Goal: Transaction & Acquisition: Purchase product/service

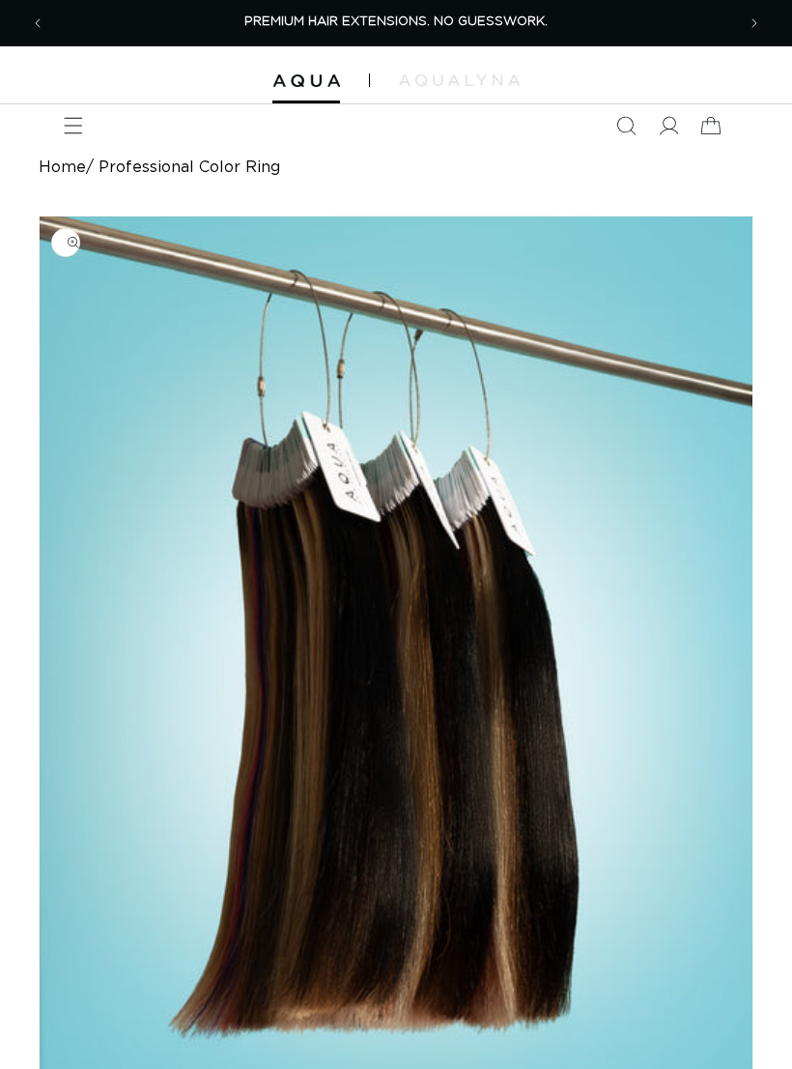
click at [67, 116] on icon "Menu" at bounding box center [73, 125] width 19 height 19
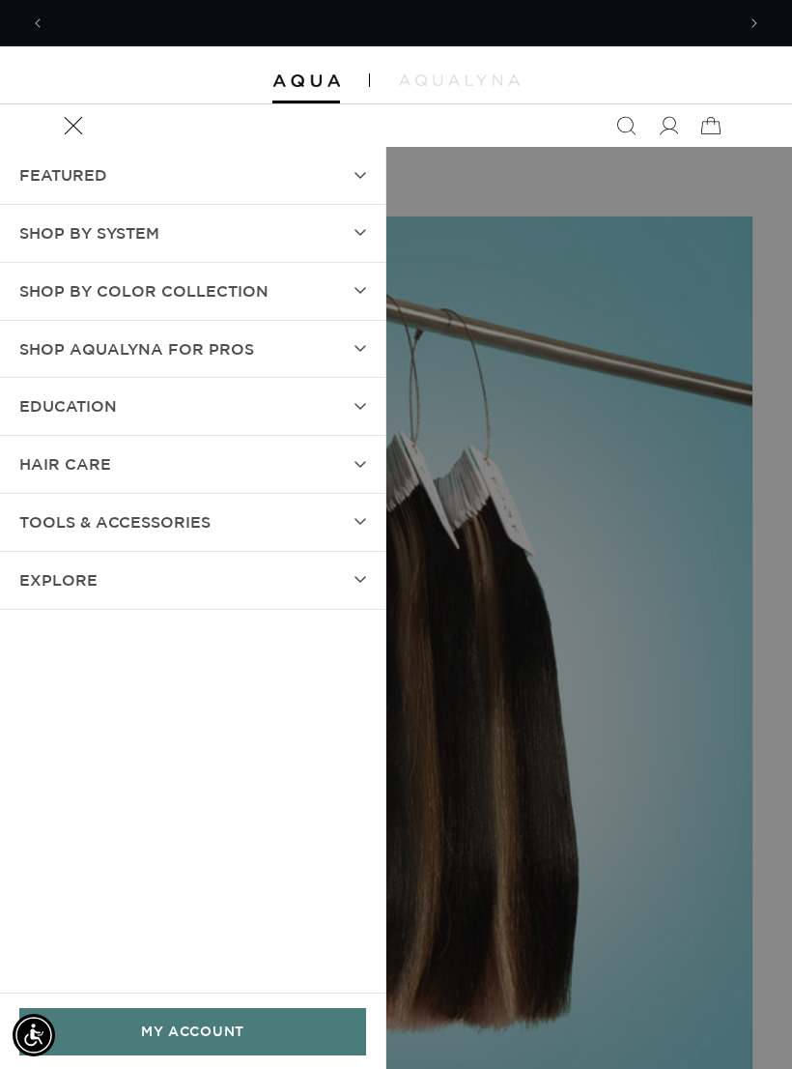
scroll to position [0, 690]
click at [349, 237] on summary "SHOP BY SYSTEM" at bounding box center [192, 233] width 385 height 57
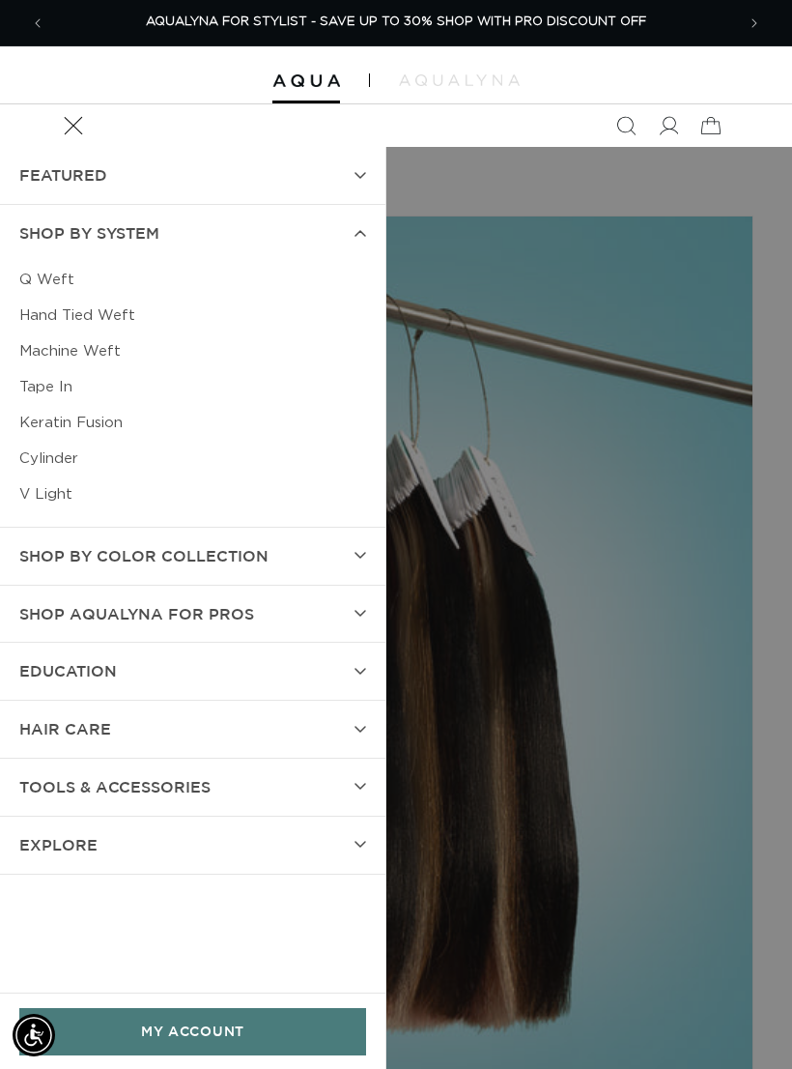
click at [104, 319] on link "Hand Tied Weft" at bounding box center [192, 316] width 347 height 36
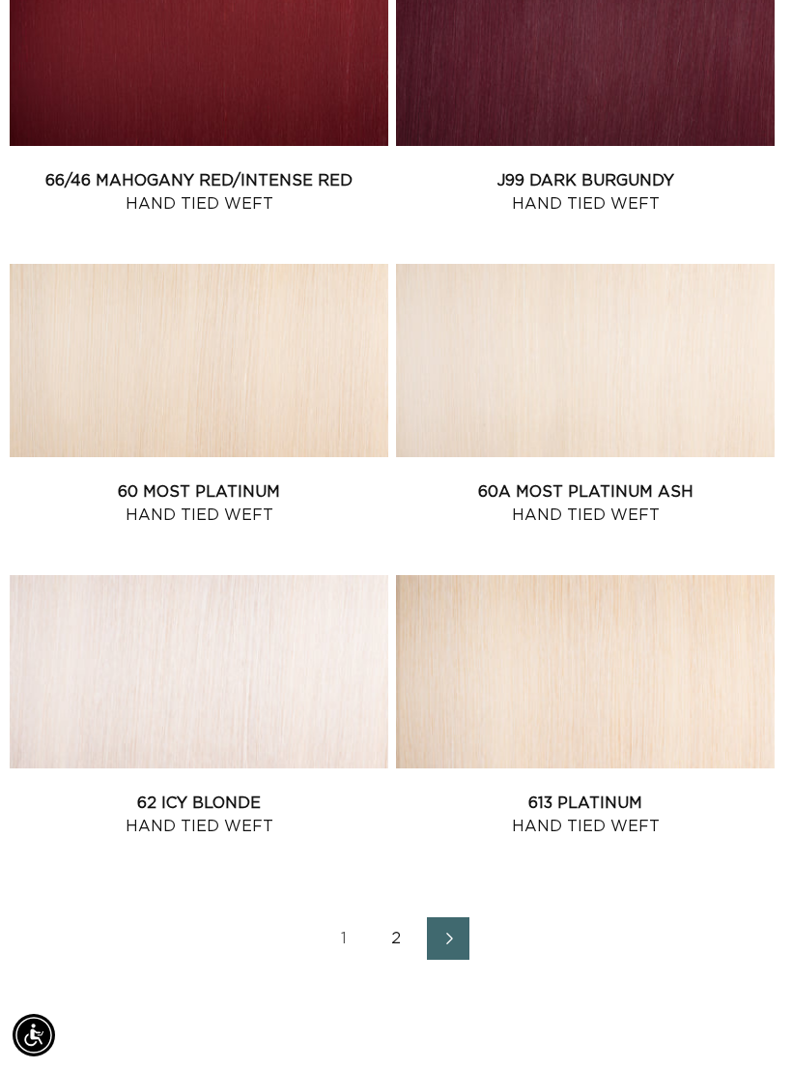
scroll to position [2922, 0]
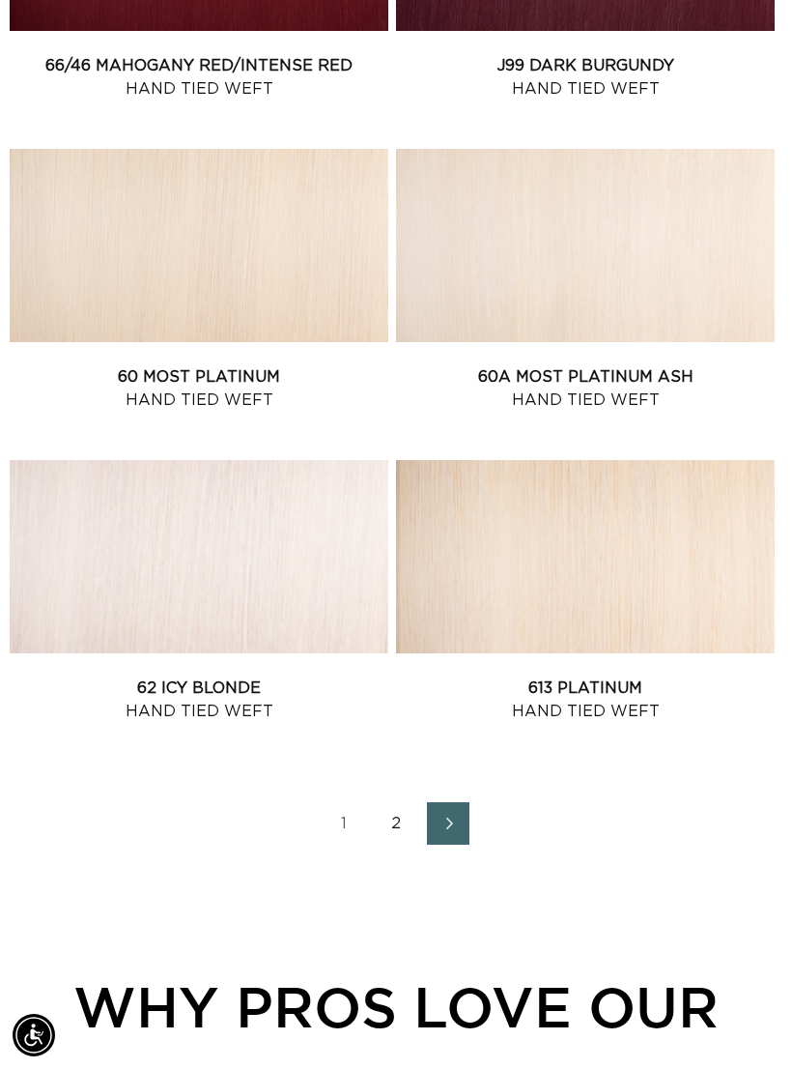
click at [452, 817] on icon "Next page" at bounding box center [449, 823] width 23 height 13
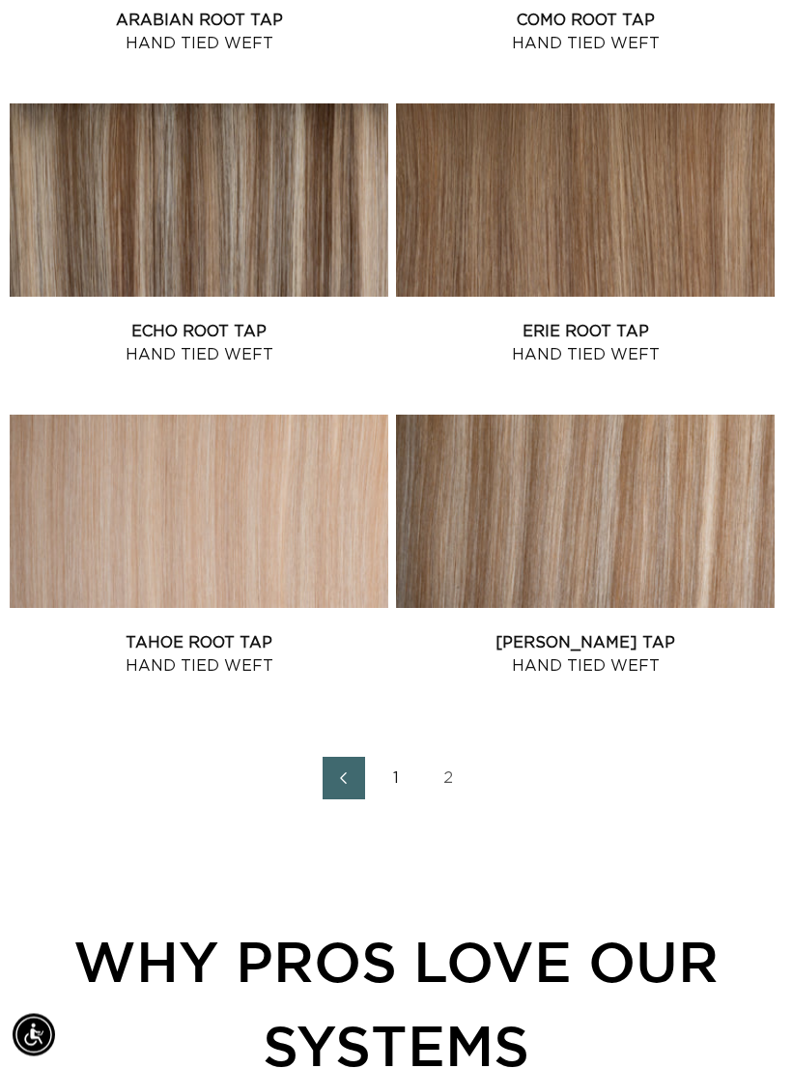
scroll to position [2963, 0]
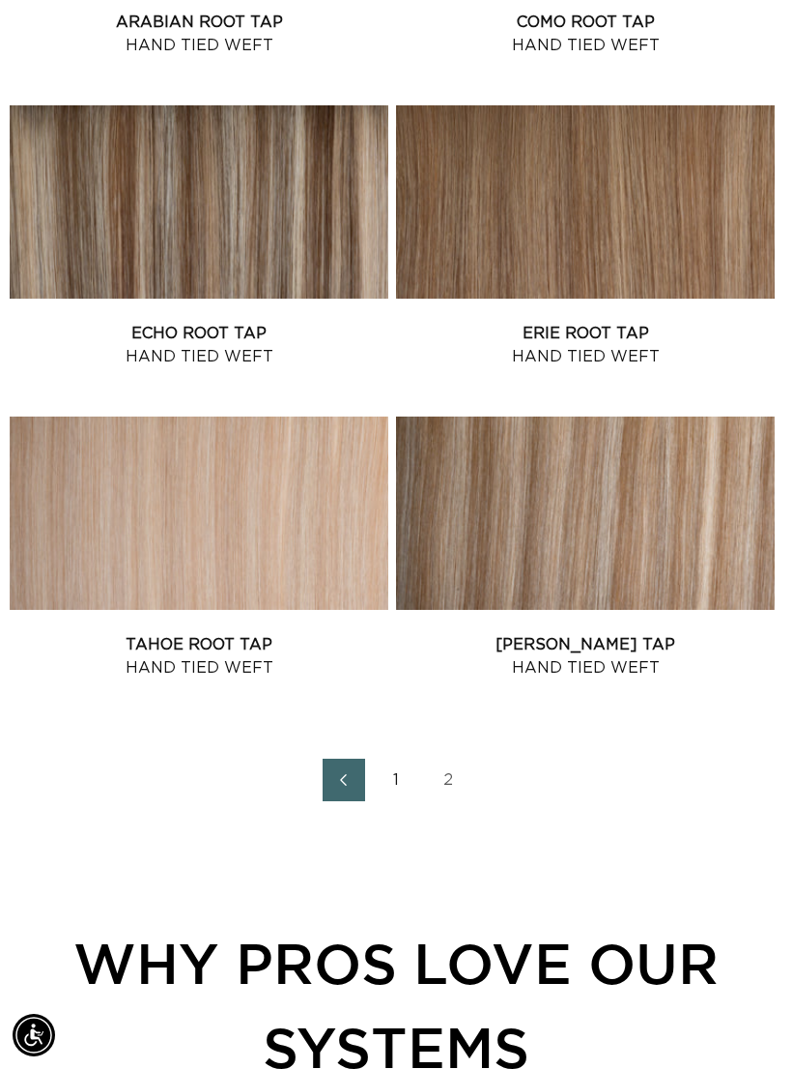
click at [451, 778] on link "2" at bounding box center [448, 779] width 43 height 43
click at [445, 778] on link "2" at bounding box center [448, 779] width 43 height 43
click at [404, 774] on link "1" at bounding box center [396, 779] width 43 height 43
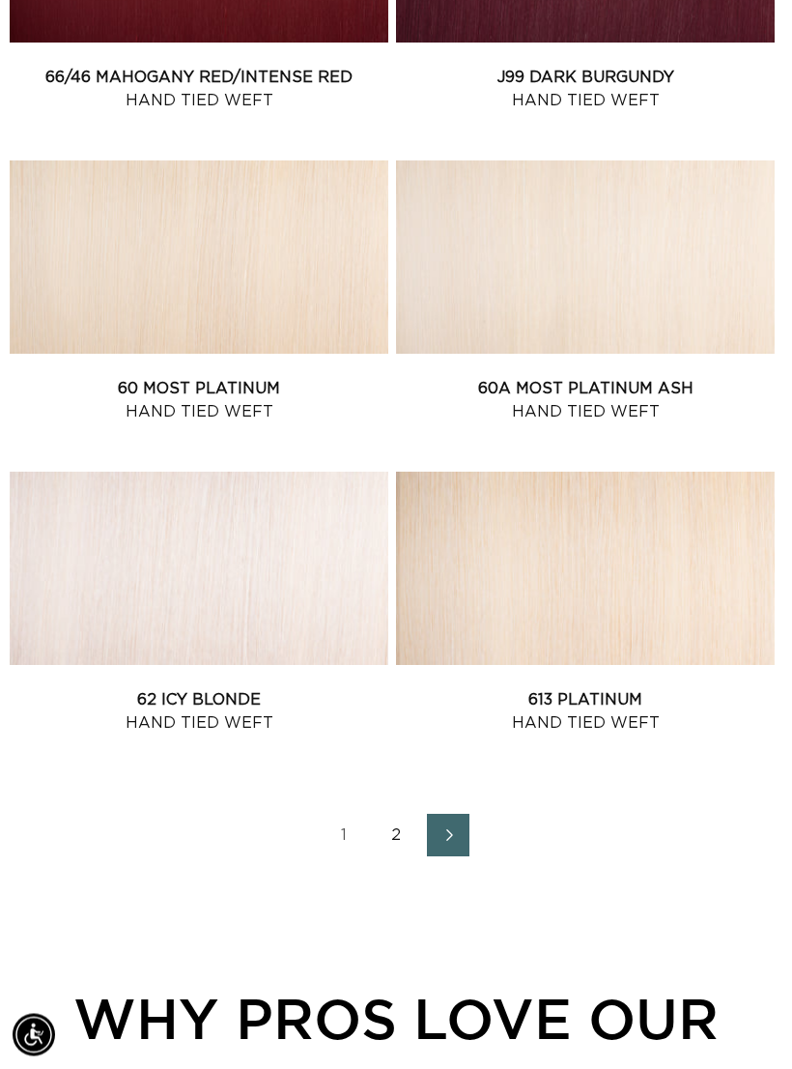
scroll to position [2910, 0]
click at [398, 830] on link "2" at bounding box center [396, 835] width 43 height 43
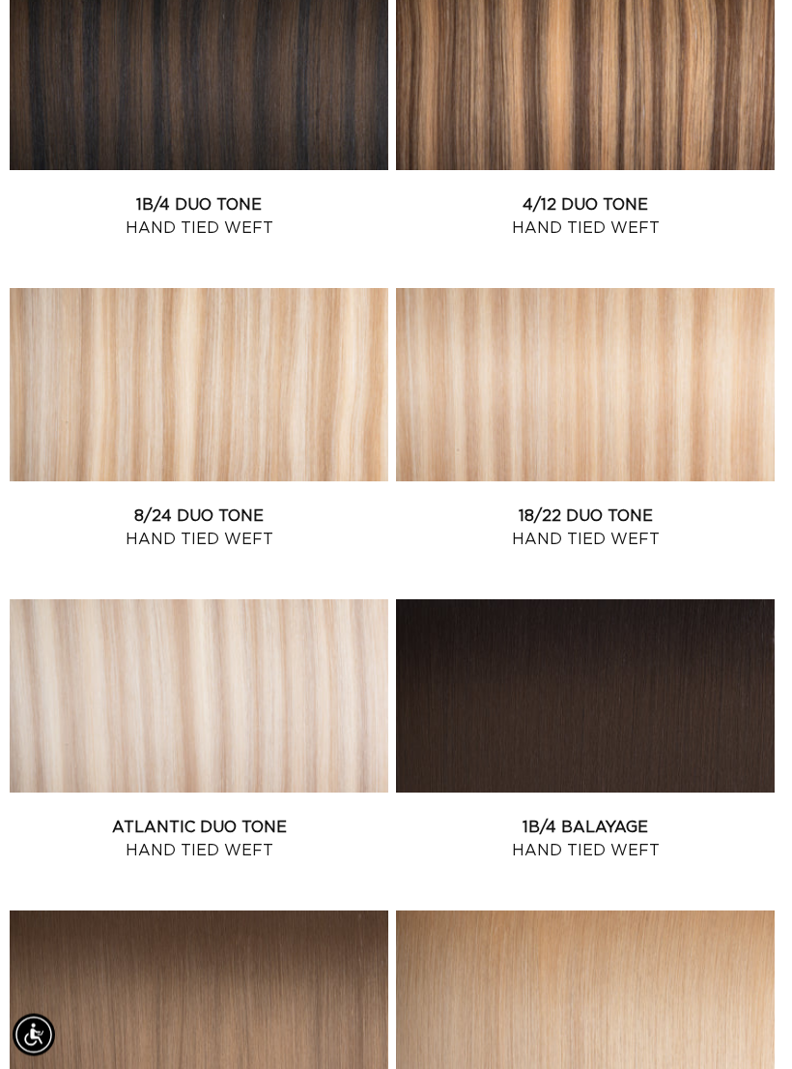
scroll to position [603, 0]
click at [297, 815] on link "Atlantic Duo Tone Hand Tied Weft" at bounding box center [199, 838] width 379 height 46
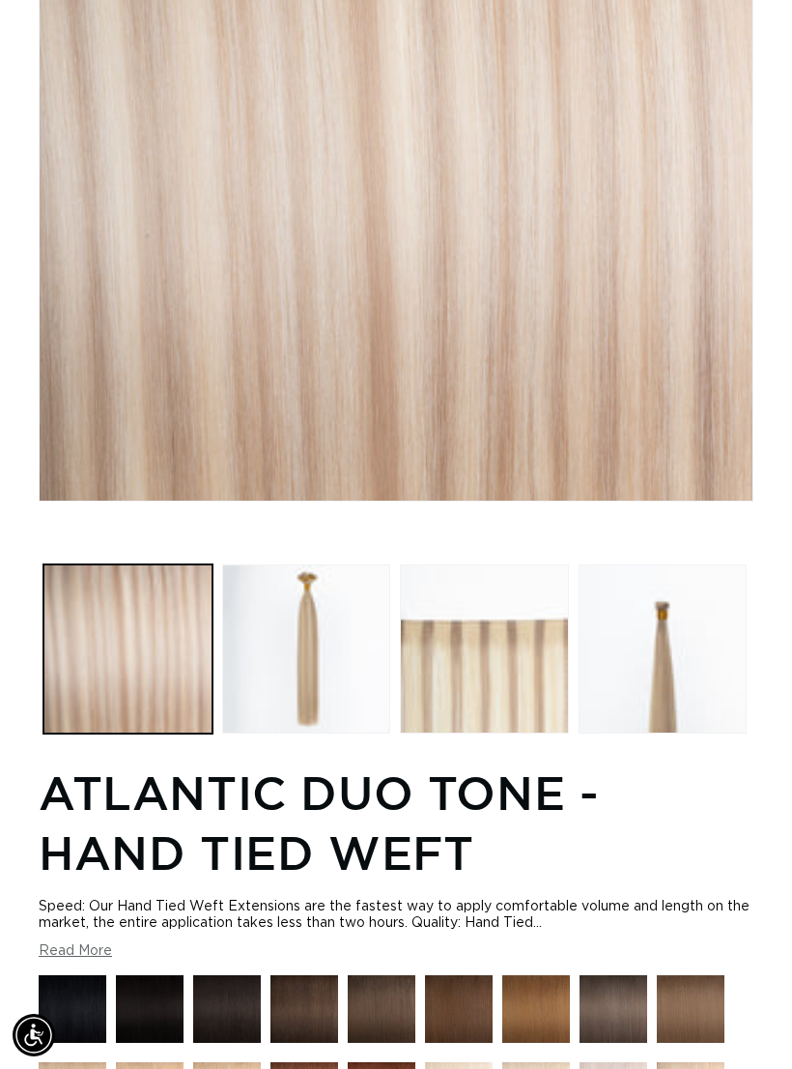
click at [508, 655] on button "Load image 3 in gallery view" at bounding box center [484, 648] width 169 height 169
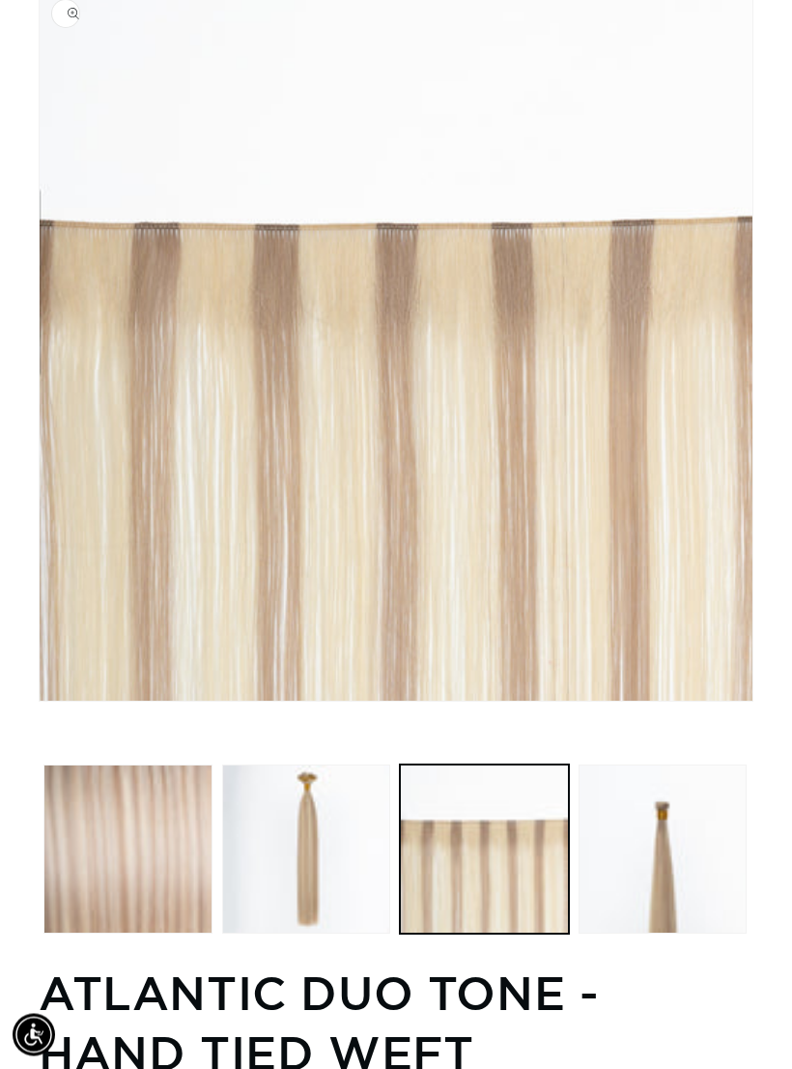
scroll to position [214, 0]
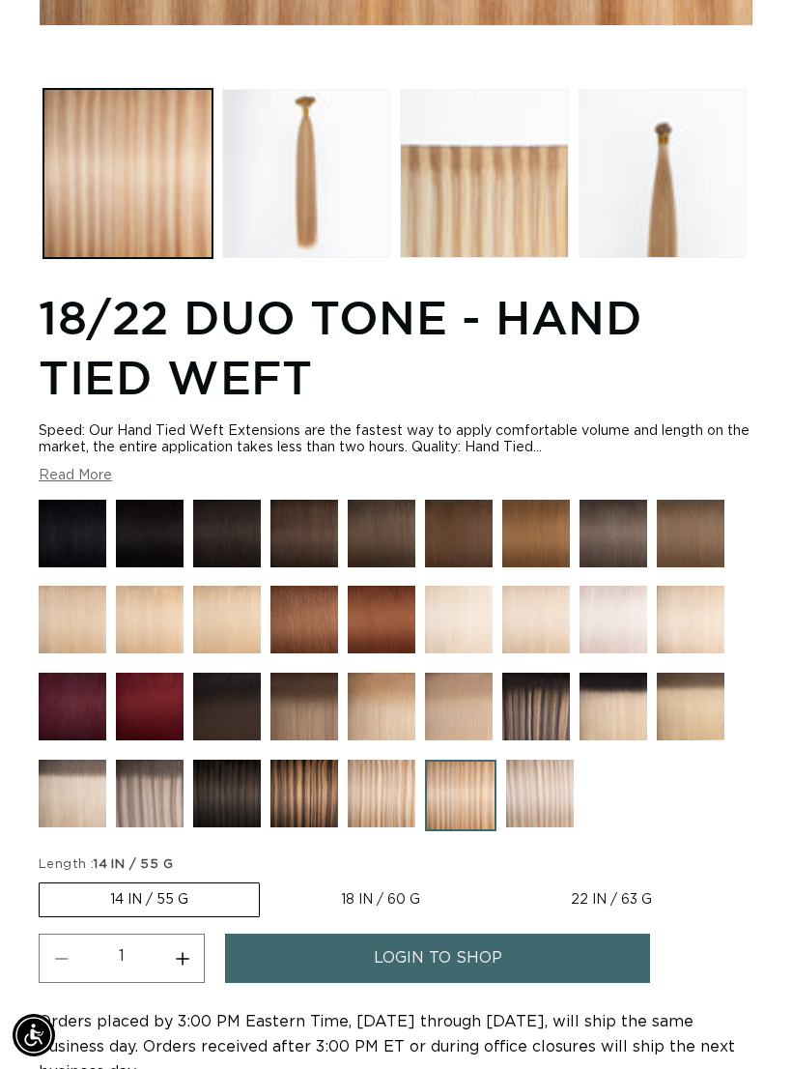
scroll to position [0, 690]
click at [404, 814] on img at bounding box center [382, 793] width 68 height 68
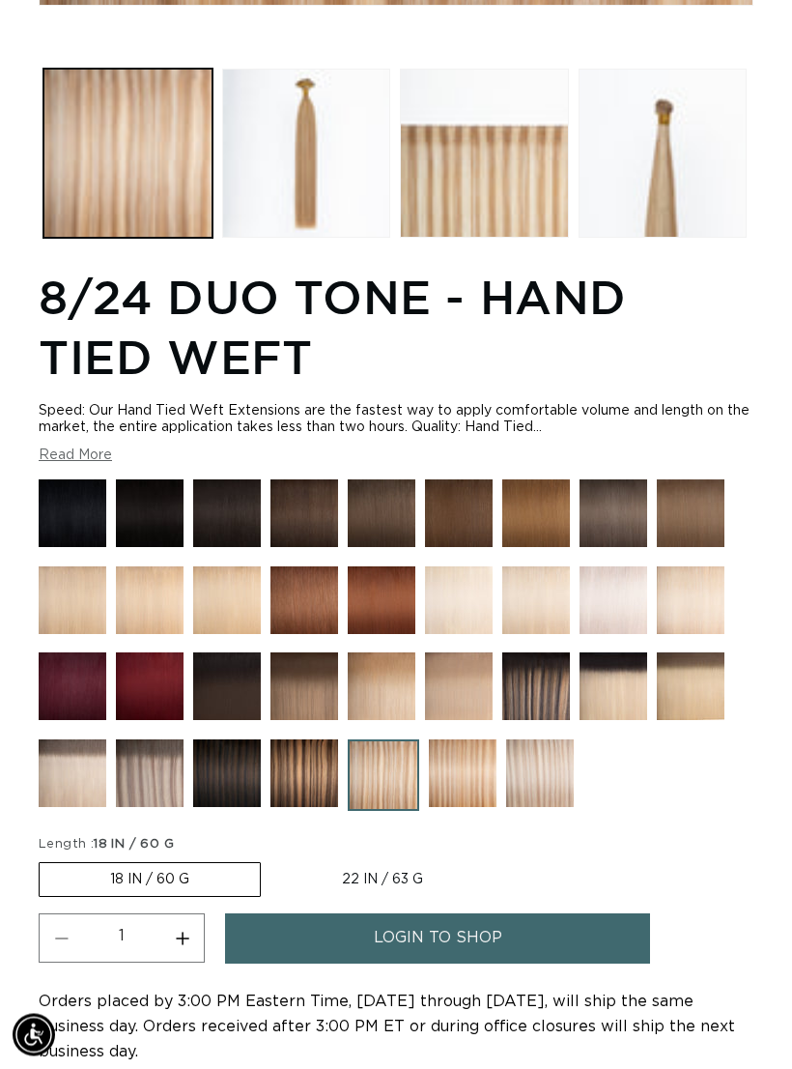
scroll to position [938, 0]
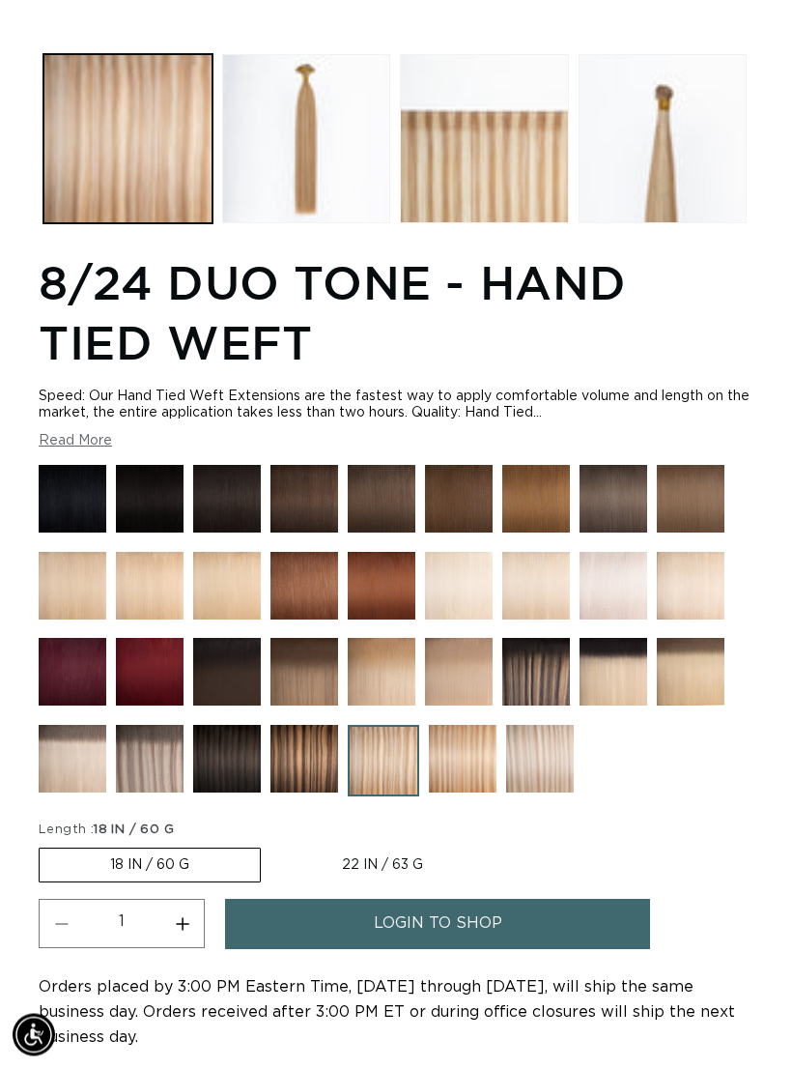
click at [166, 755] on img at bounding box center [150, 760] width 68 height 68
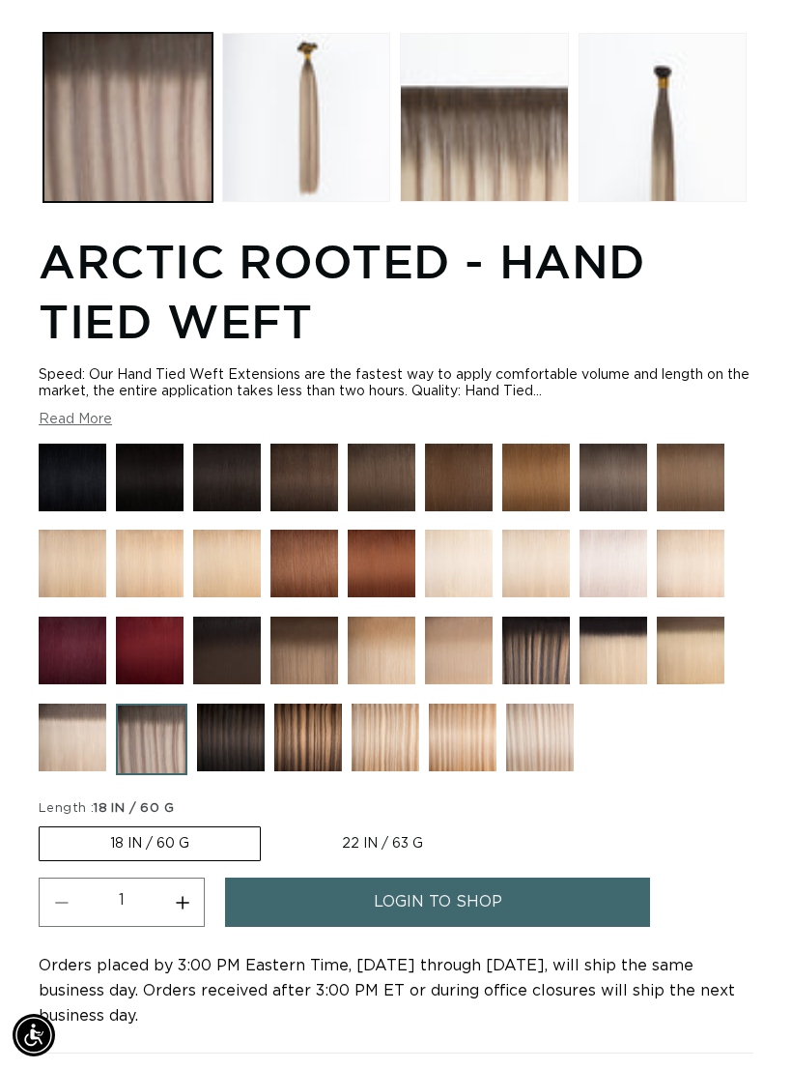
scroll to position [0, 1380]
click at [564, 763] on img at bounding box center [540, 737] width 68 height 68
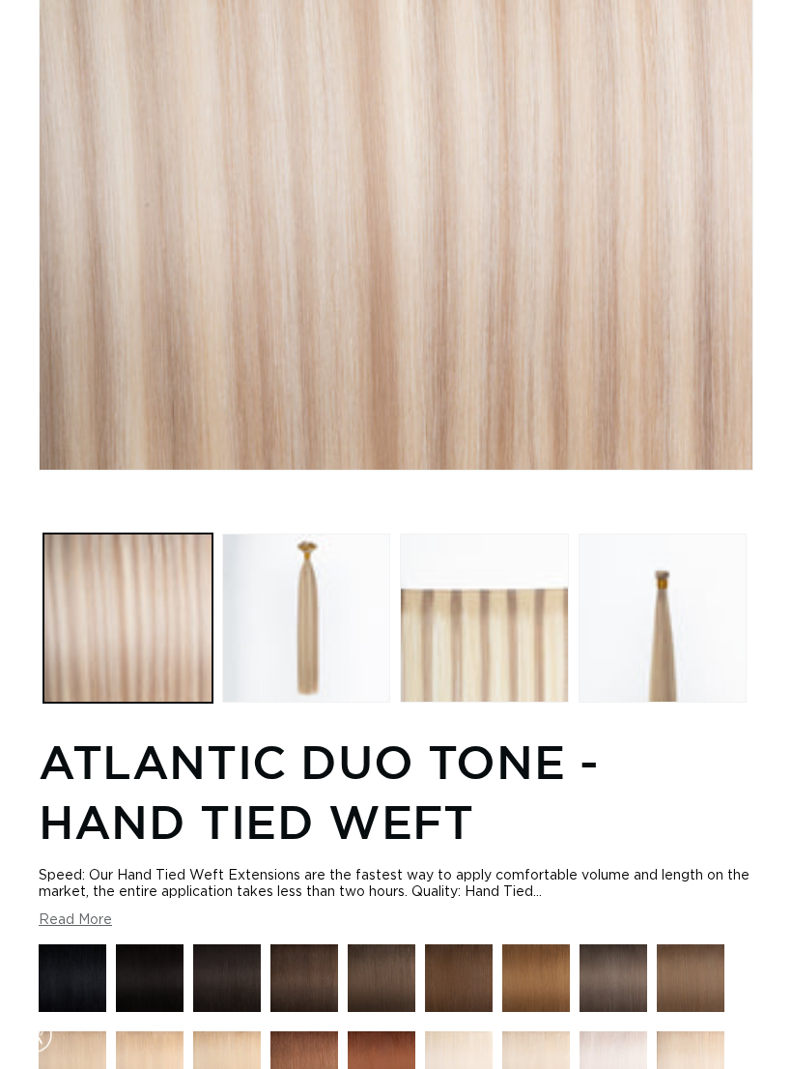
scroll to position [568, 0]
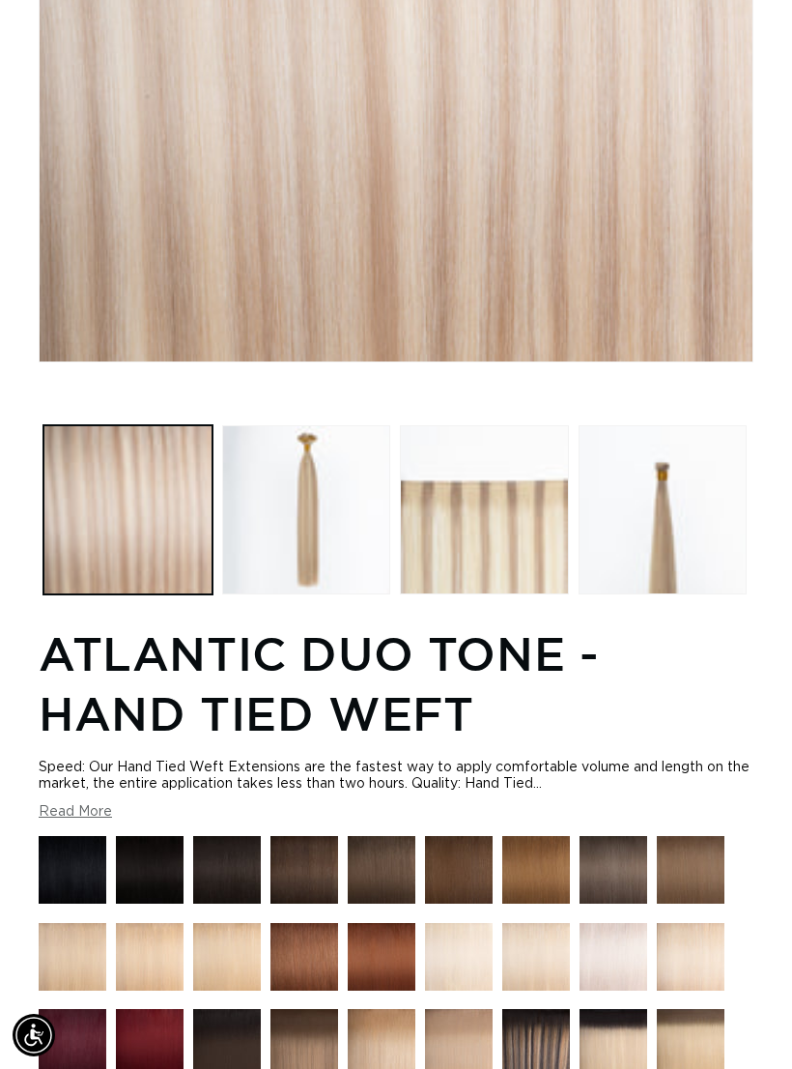
click at [505, 559] on button "Load image 3 in gallery view" at bounding box center [484, 509] width 169 height 169
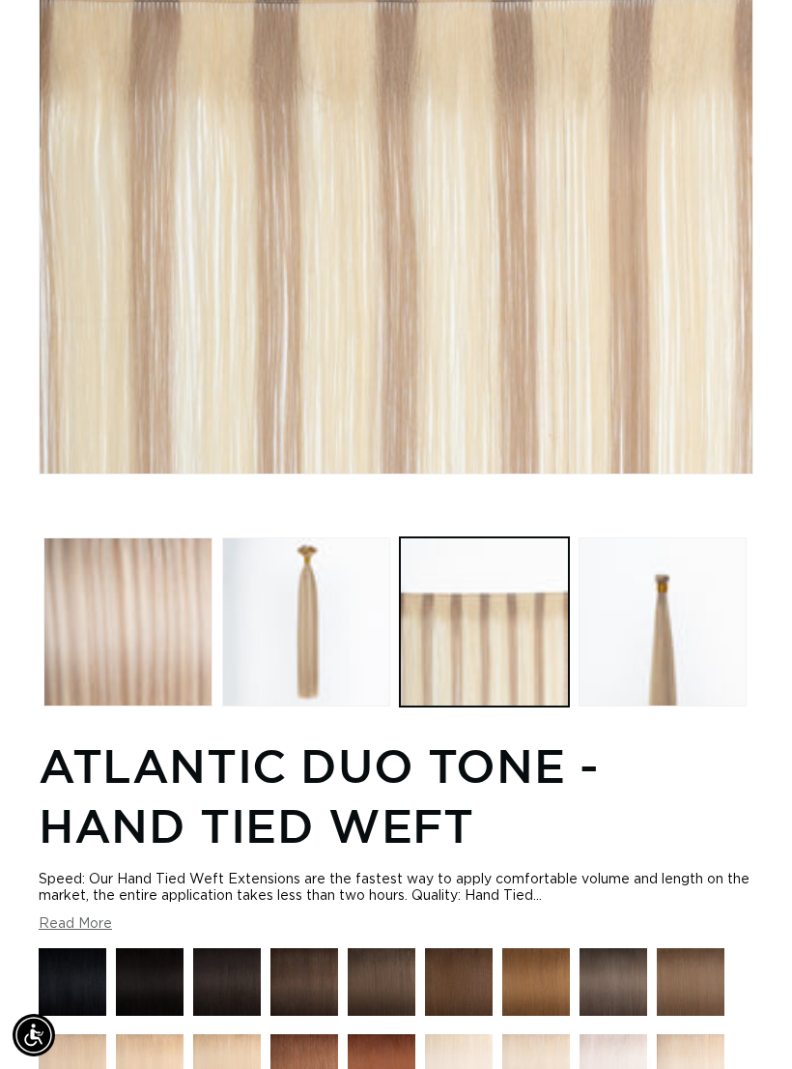
scroll to position [0, 0]
click at [658, 628] on button "Load image 4 in gallery view" at bounding box center [663, 621] width 169 height 169
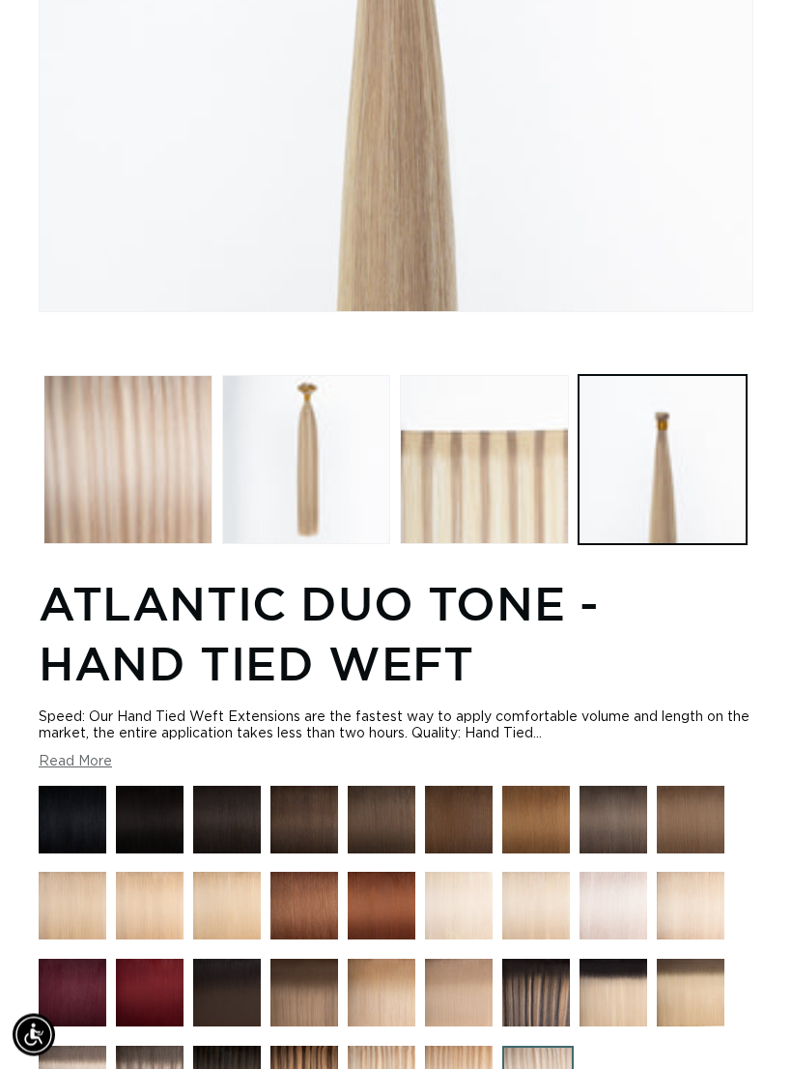
scroll to position [981, 0]
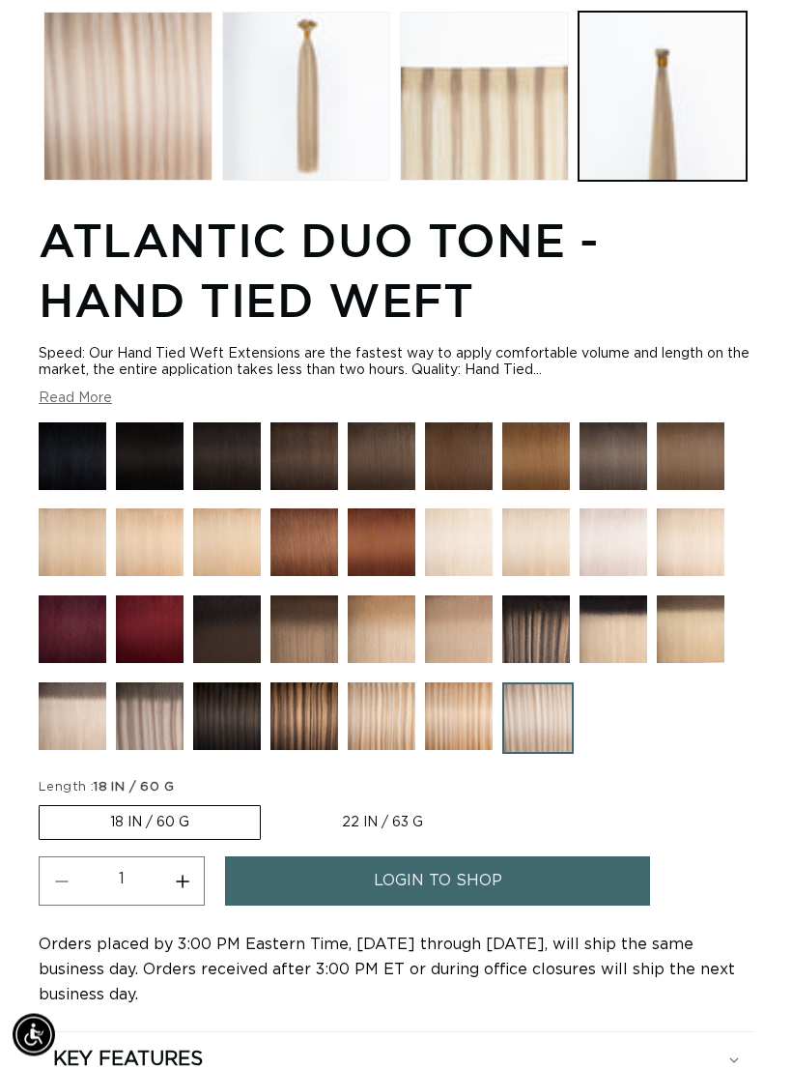
click at [621, 566] on img at bounding box center [614, 543] width 68 height 68
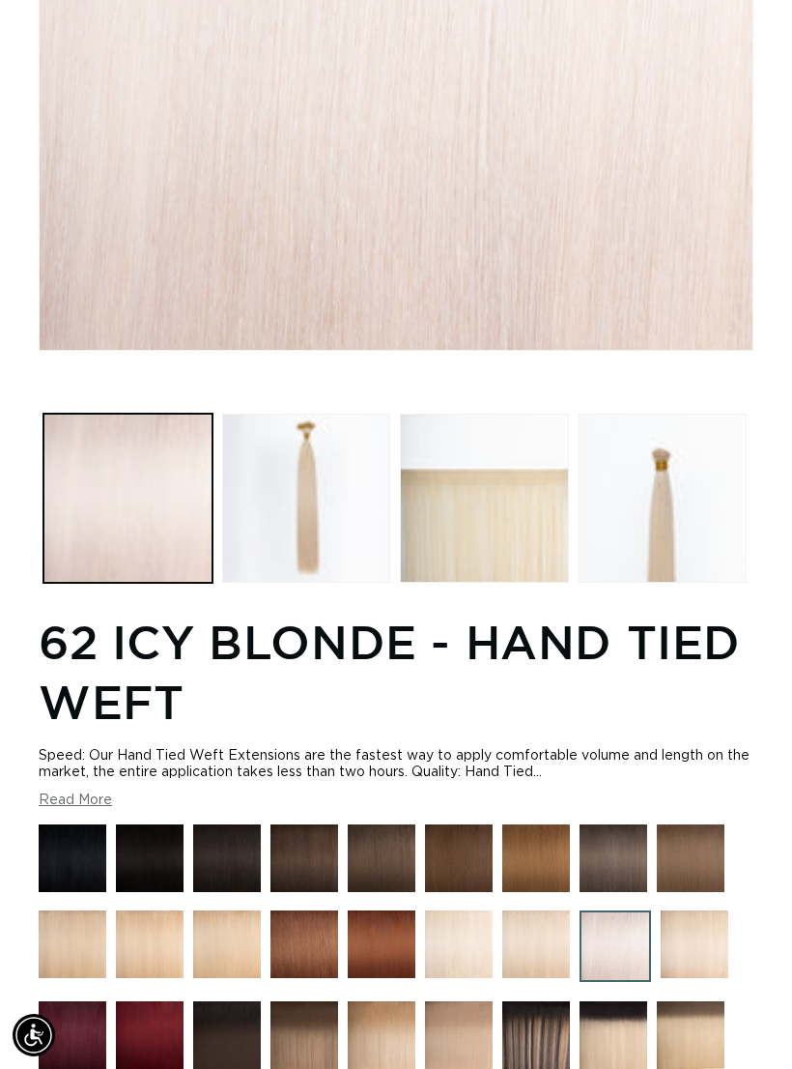
scroll to position [0, 690]
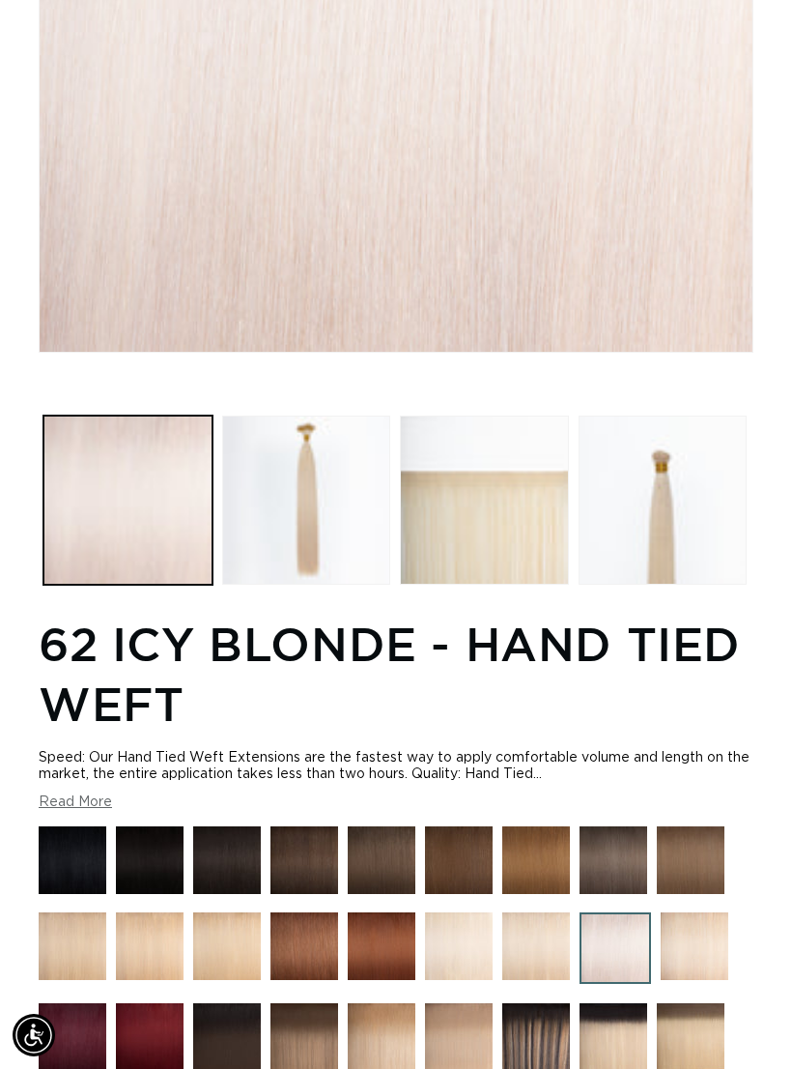
click at [525, 495] on button "Load image 3 in gallery view" at bounding box center [484, 499] width 169 height 169
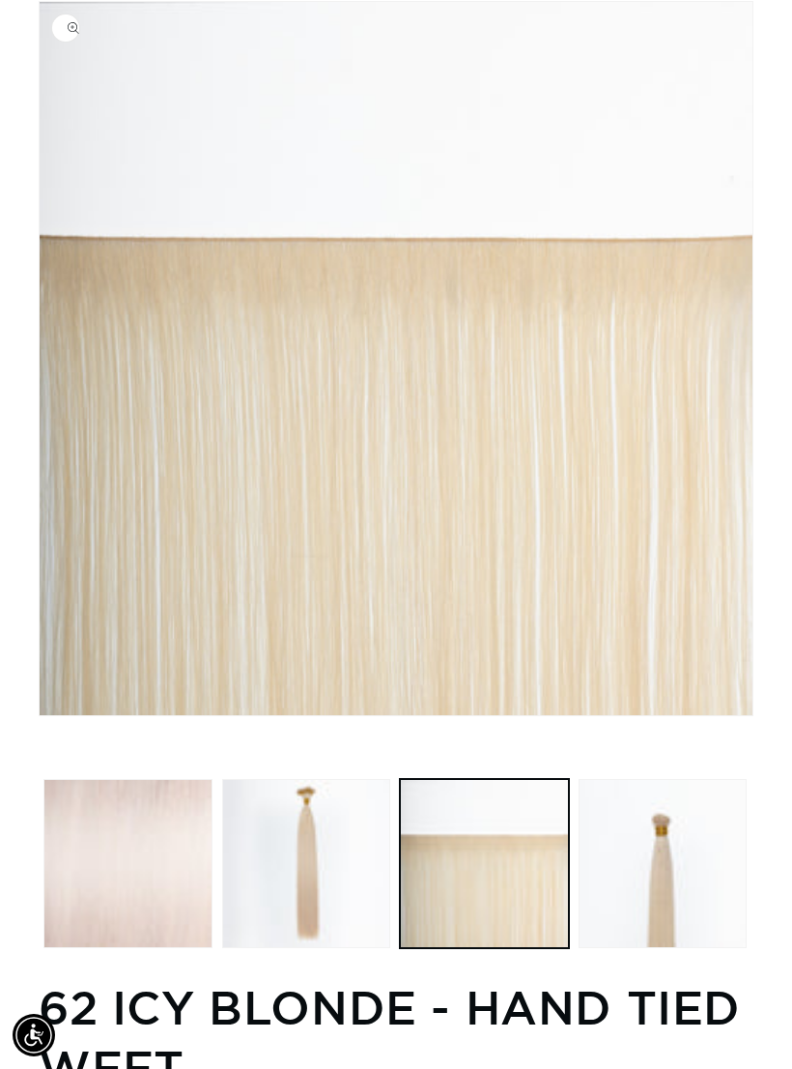
scroll to position [0, 1380]
click at [151, 851] on button "Load image 1 in gallery view" at bounding box center [127, 863] width 169 height 169
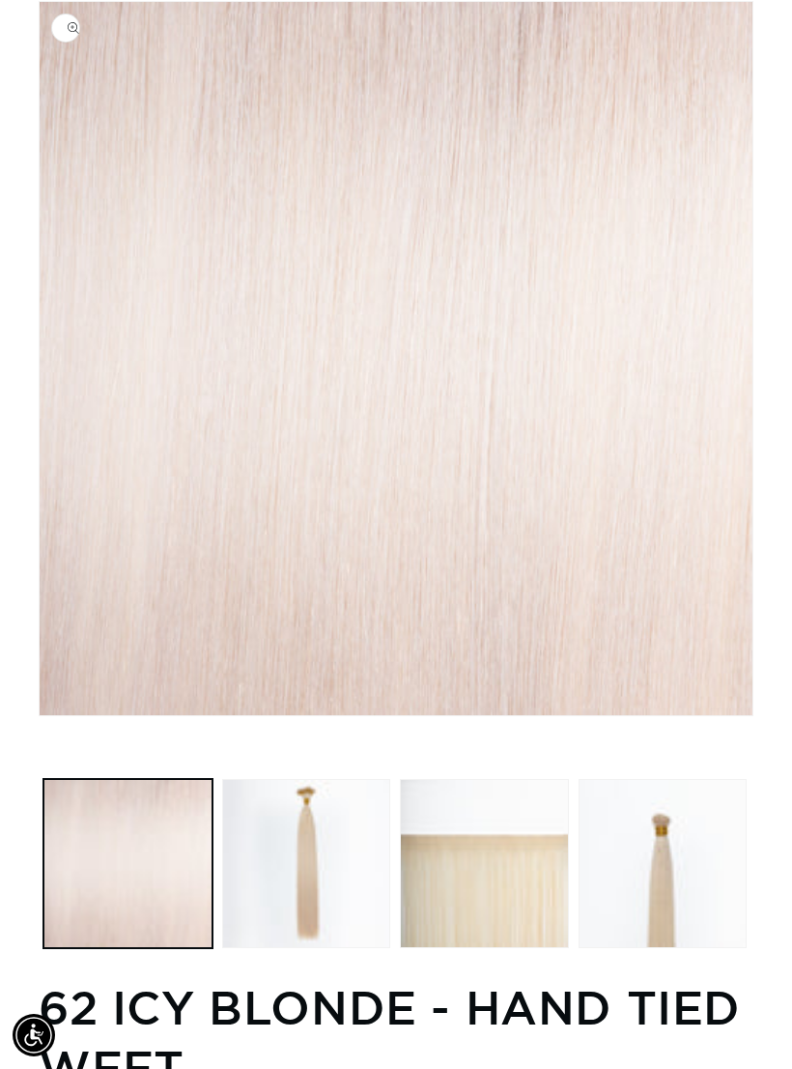
click at [525, 923] on button "Load image 3 in gallery view" at bounding box center [484, 863] width 169 height 169
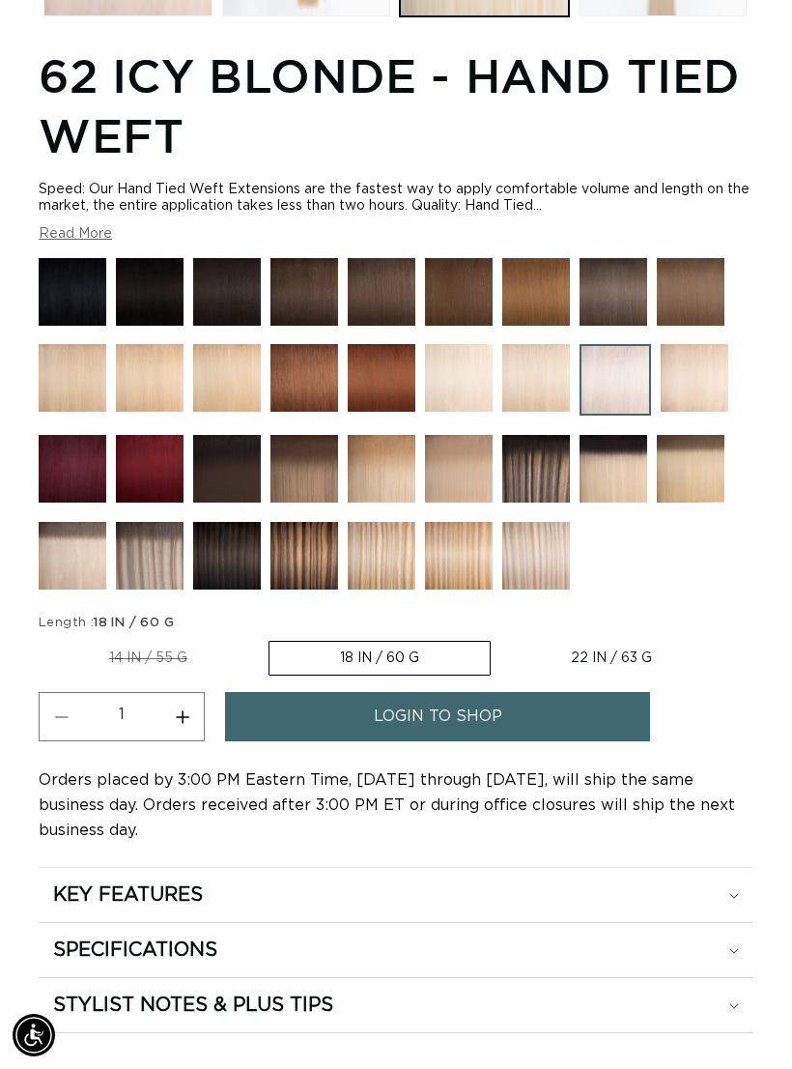
scroll to position [0, 690]
click at [462, 554] on img at bounding box center [459, 556] width 68 height 68
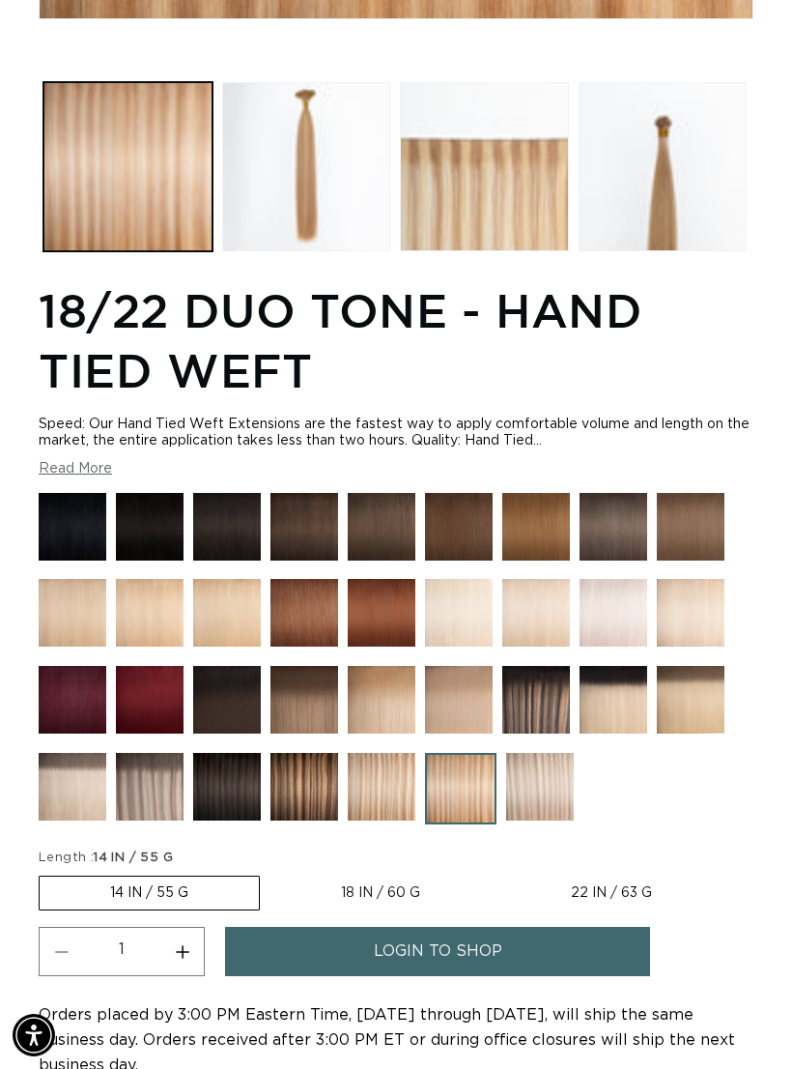
scroll to position [910, 0]
click at [564, 795] on img at bounding box center [540, 788] width 68 height 68
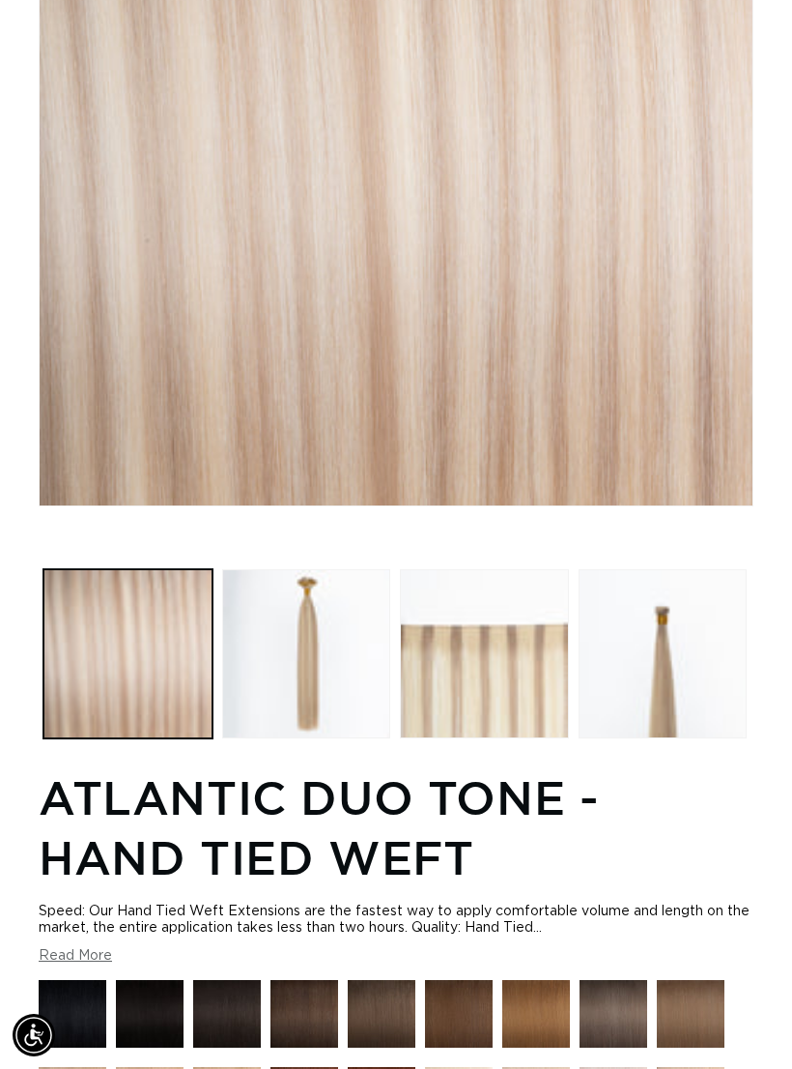
click at [533, 688] on button "Load image 3 in gallery view" at bounding box center [484, 653] width 169 height 169
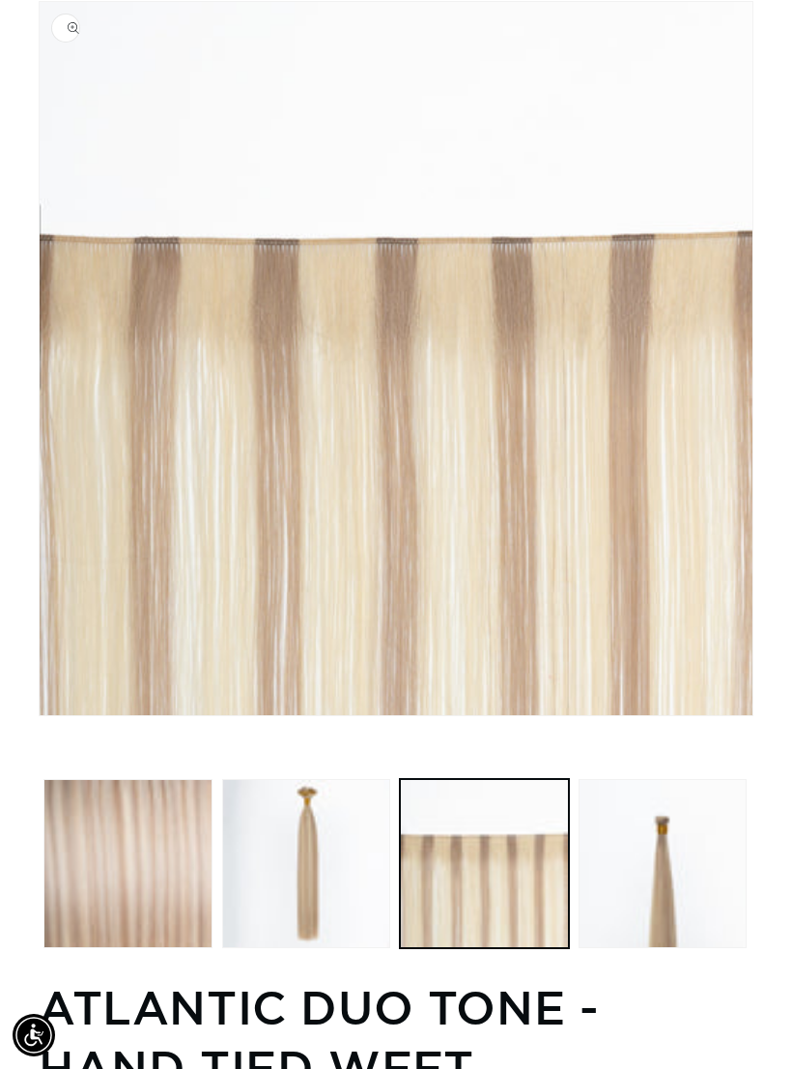
scroll to position [0, 690]
click at [188, 854] on button "Load image 1 in gallery view" at bounding box center [127, 863] width 169 height 169
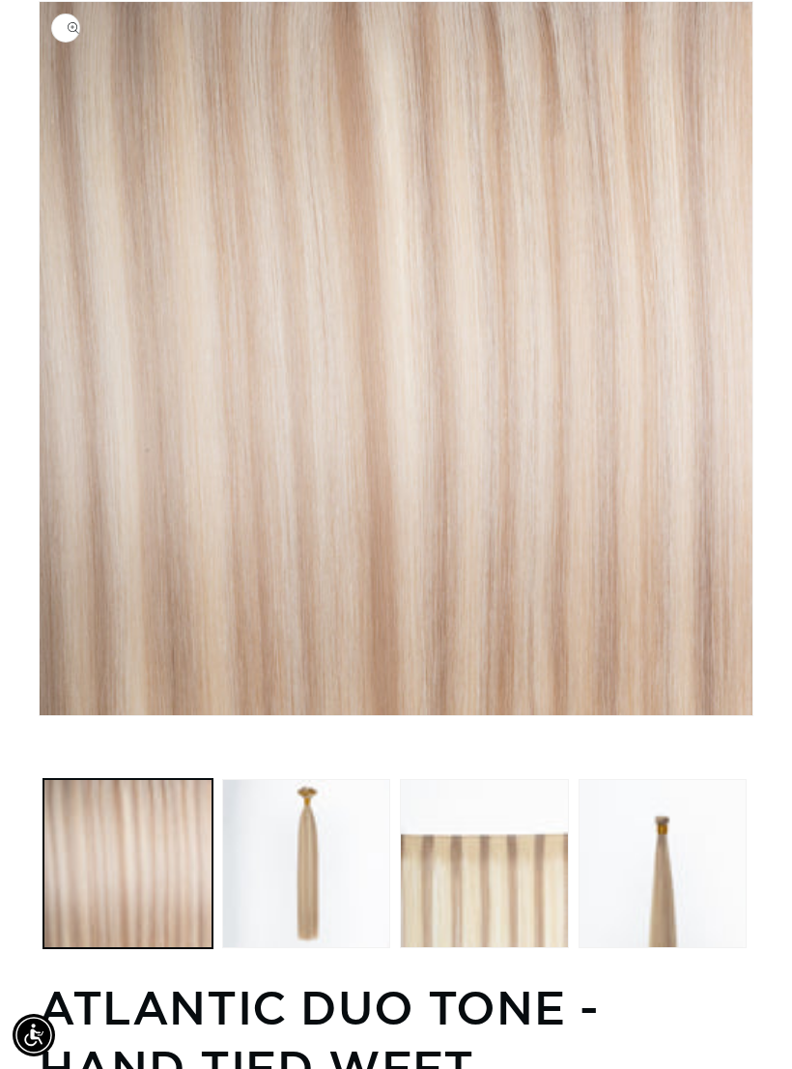
click at [475, 865] on button "Load image 3 in gallery view" at bounding box center [484, 863] width 169 height 169
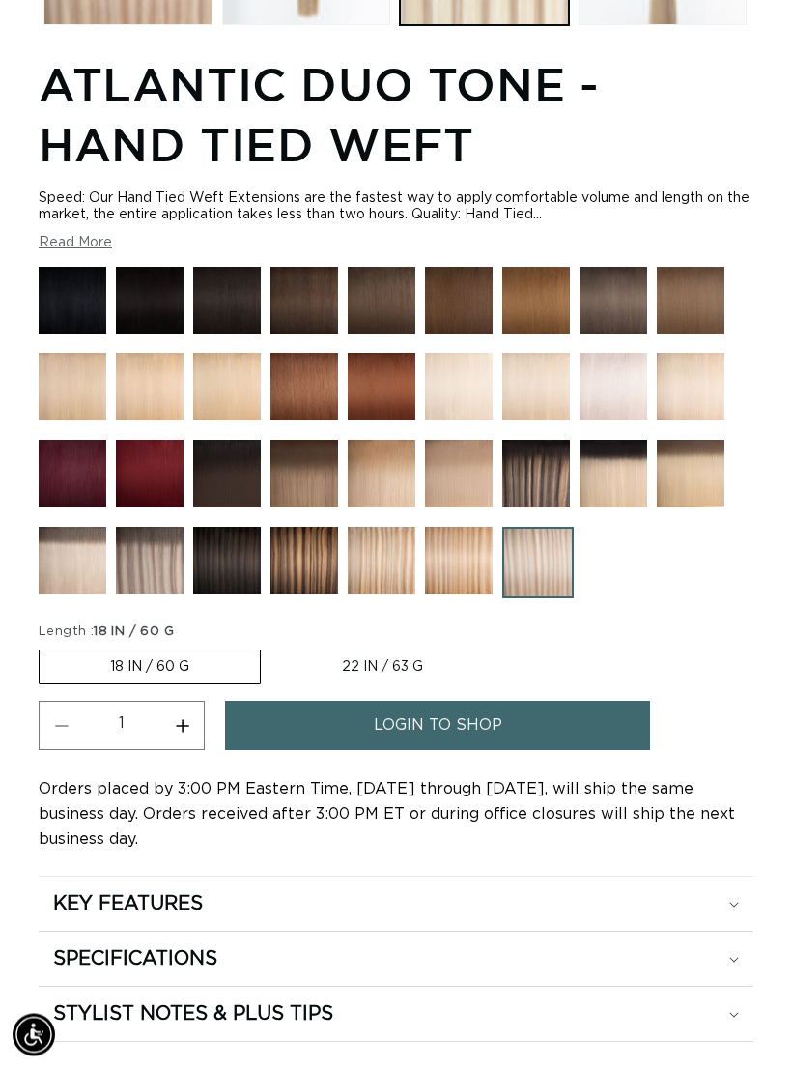
scroll to position [1137, 0]
click at [191, 660] on label "18 IN / 60 G Variant sold out or unavailable" at bounding box center [150, 666] width 222 height 35
click at [44, 646] on input "18 IN / 60 G Variant sold out or unavailable" at bounding box center [43, 645] width 1 height 1
click at [497, 730] on span "login to shop" at bounding box center [438, 724] width 128 height 49
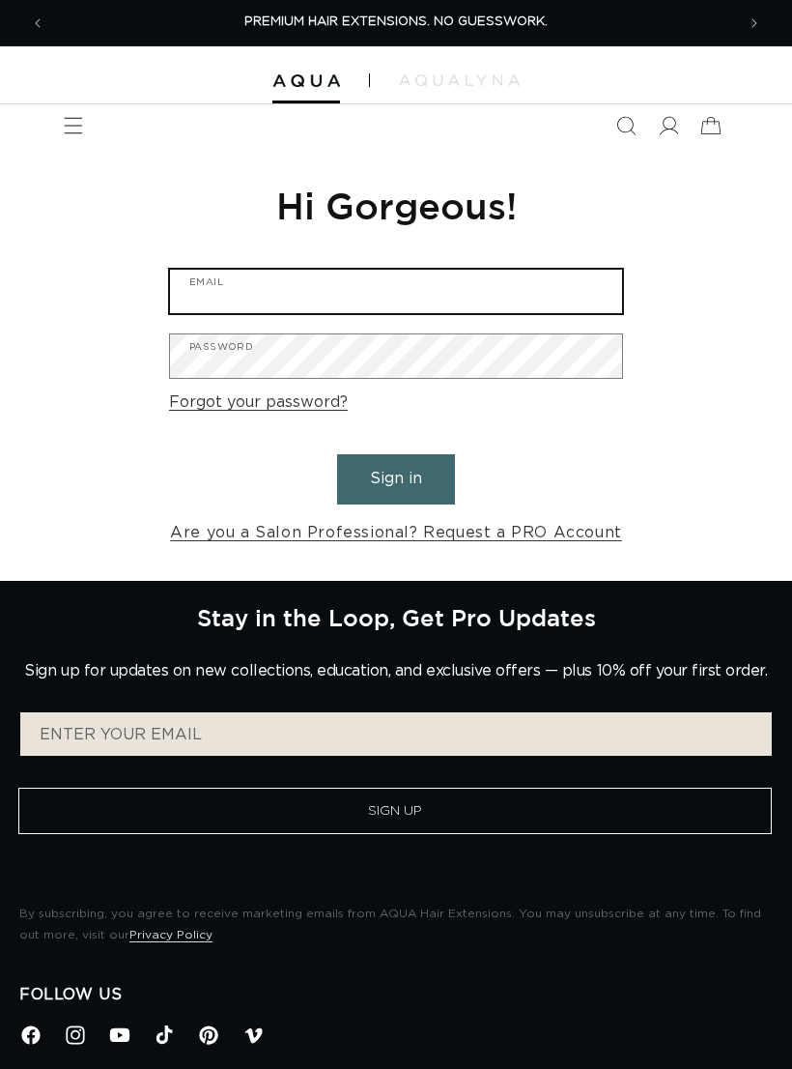
click at [444, 287] on input "Email" at bounding box center [396, 291] width 452 height 43
type input "mirandaholbrook12@gmail.com"
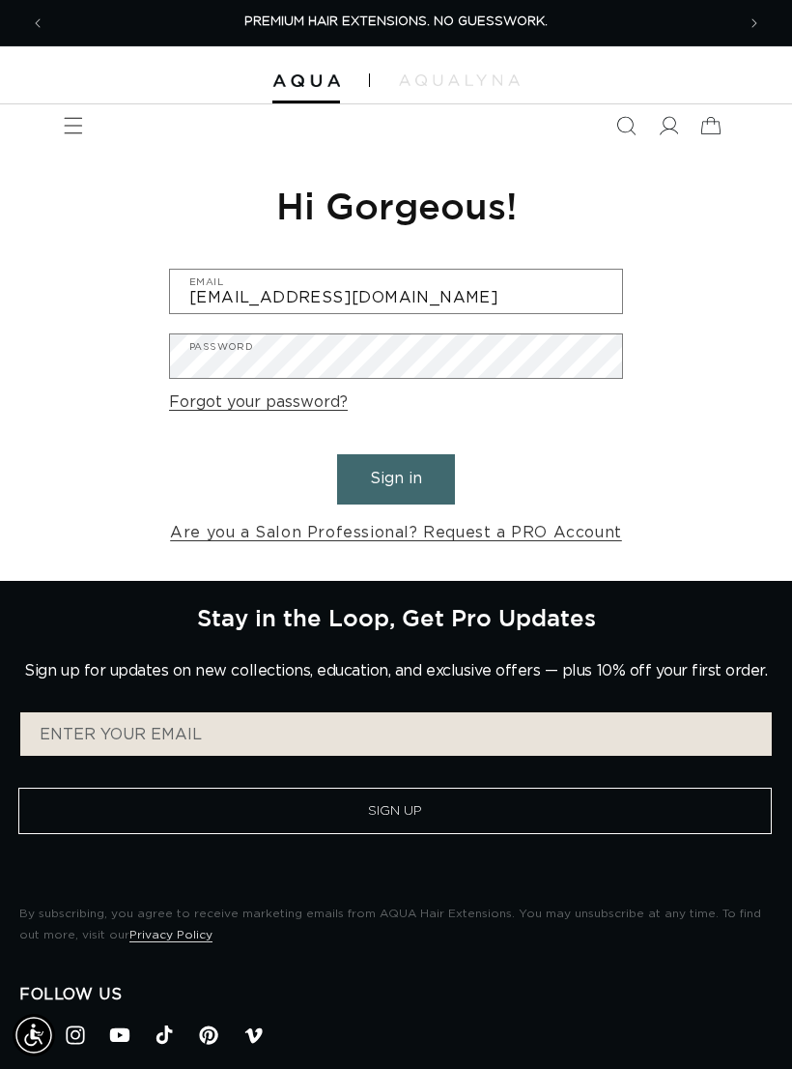
click at [411, 481] on button "Sign in" at bounding box center [396, 478] width 118 height 49
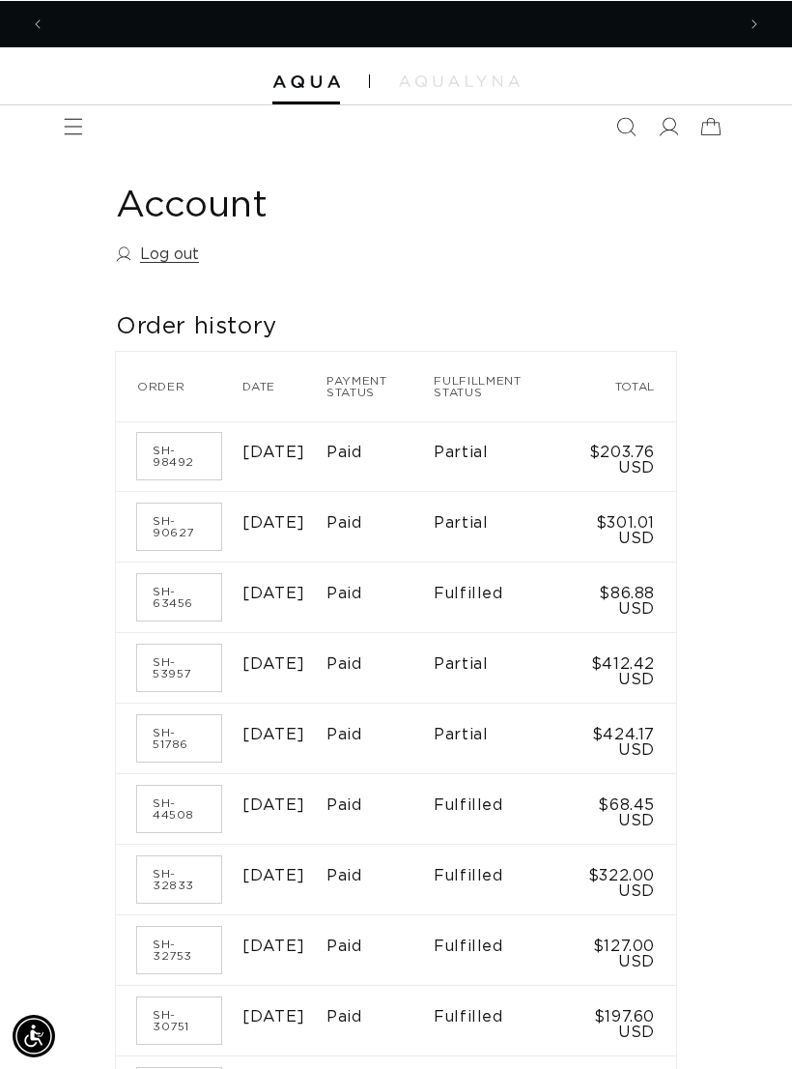
scroll to position [0, 690]
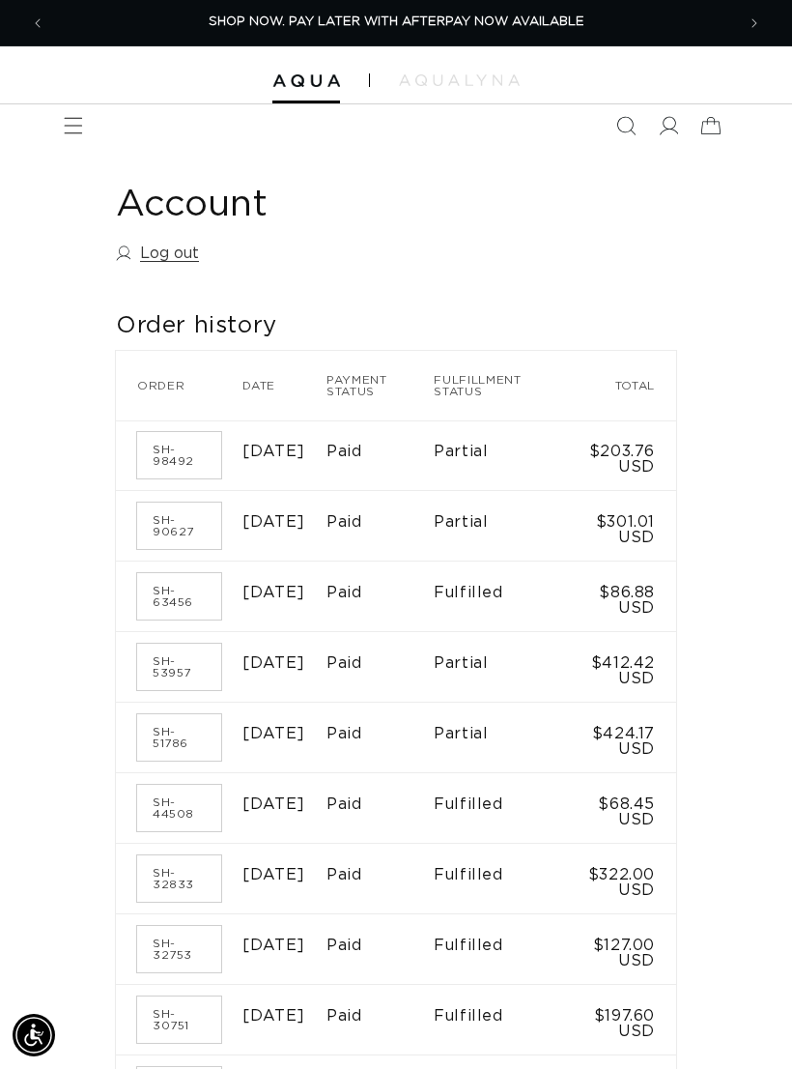
click at [71, 132] on icon "Menu" at bounding box center [73, 125] width 19 height 19
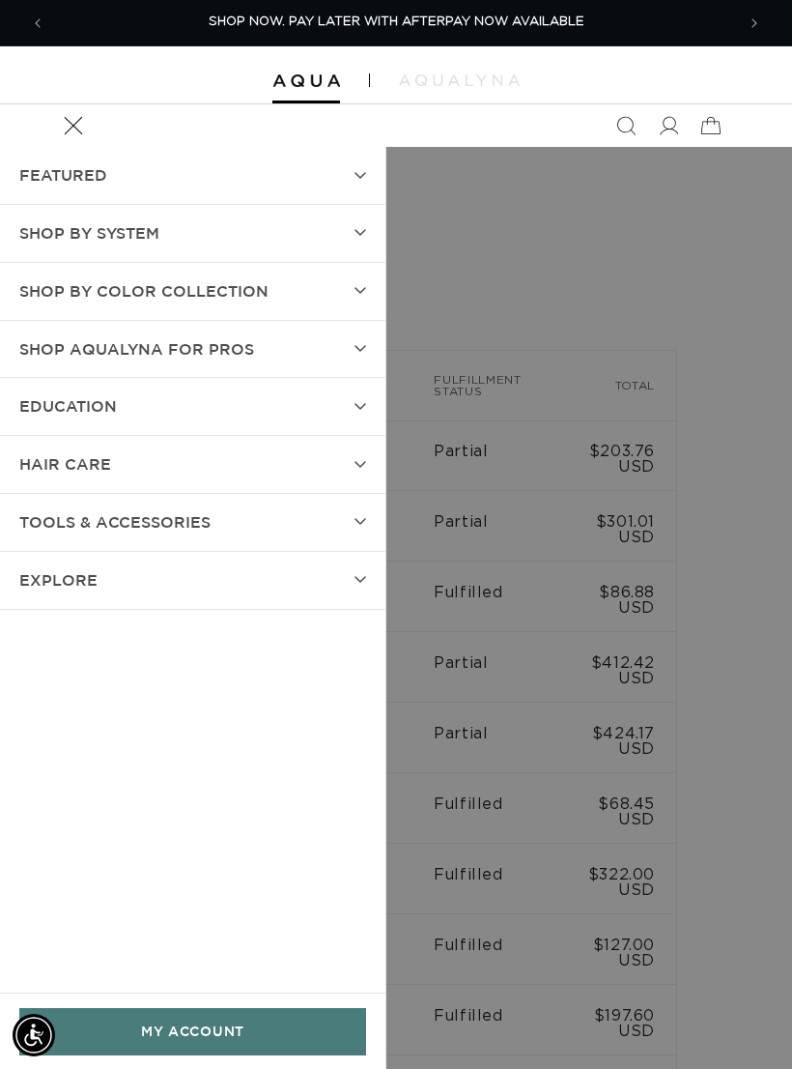
click at [341, 218] on summary "SHOP BY SYSTEM" at bounding box center [192, 233] width 385 height 57
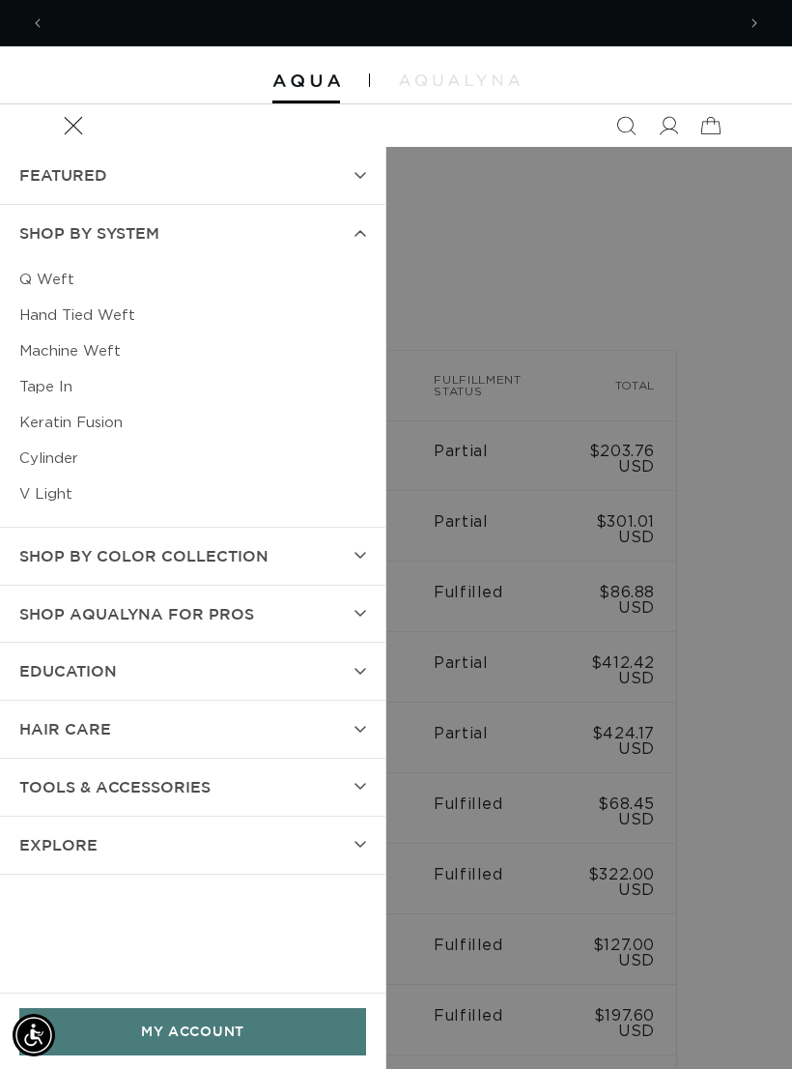
scroll to position [0, 1380]
click at [103, 312] on link "Hand Tied Weft" at bounding box center [192, 316] width 347 height 36
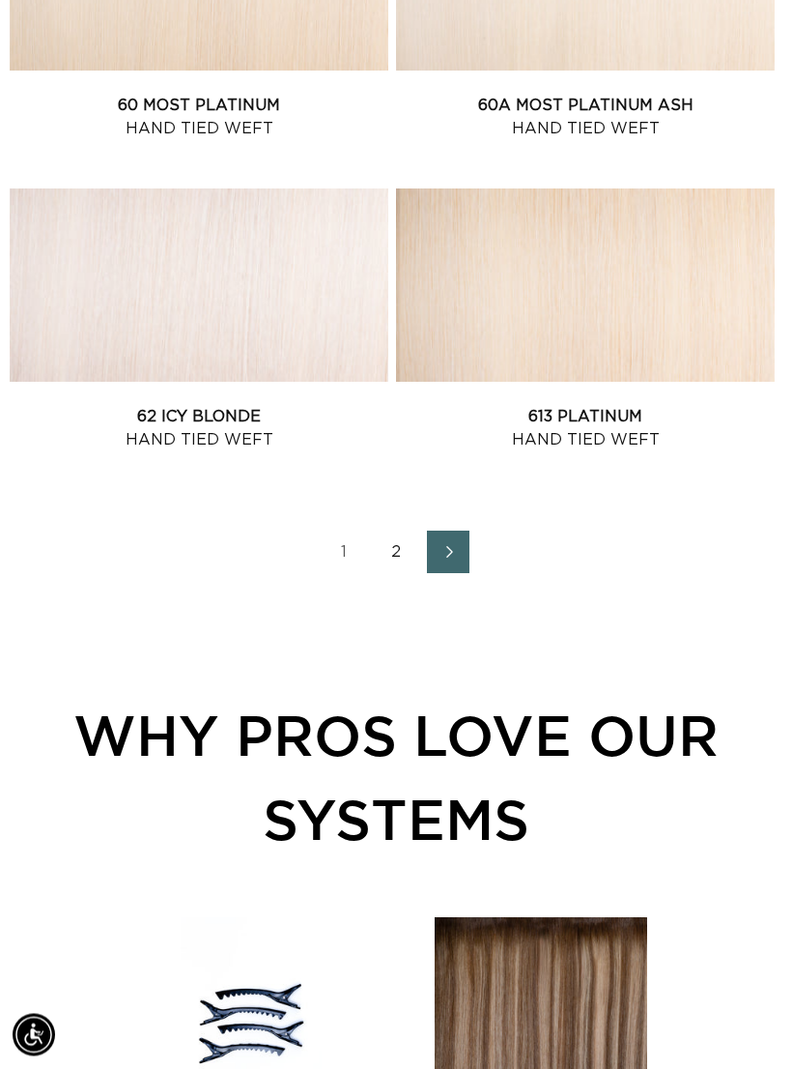
scroll to position [3193, 0]
click at [459, 551] on icon "Next page" at bounding box center [449, 552] width 23 height 13
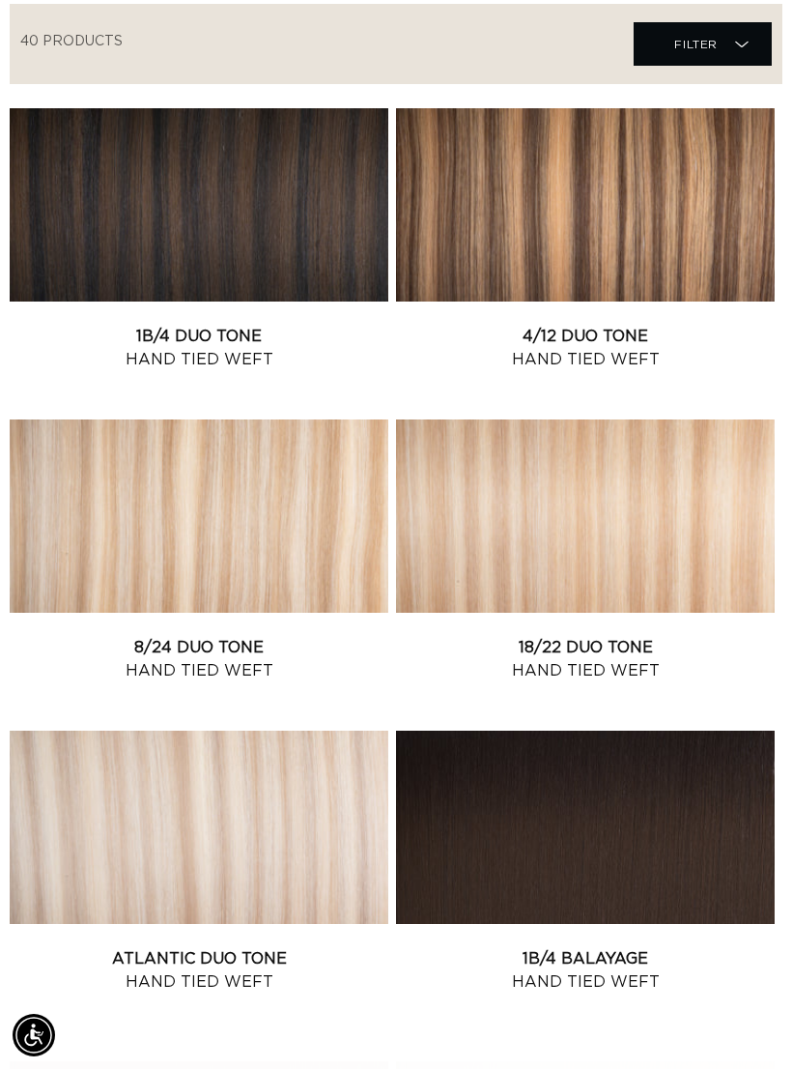
scroll to position [531, 0]
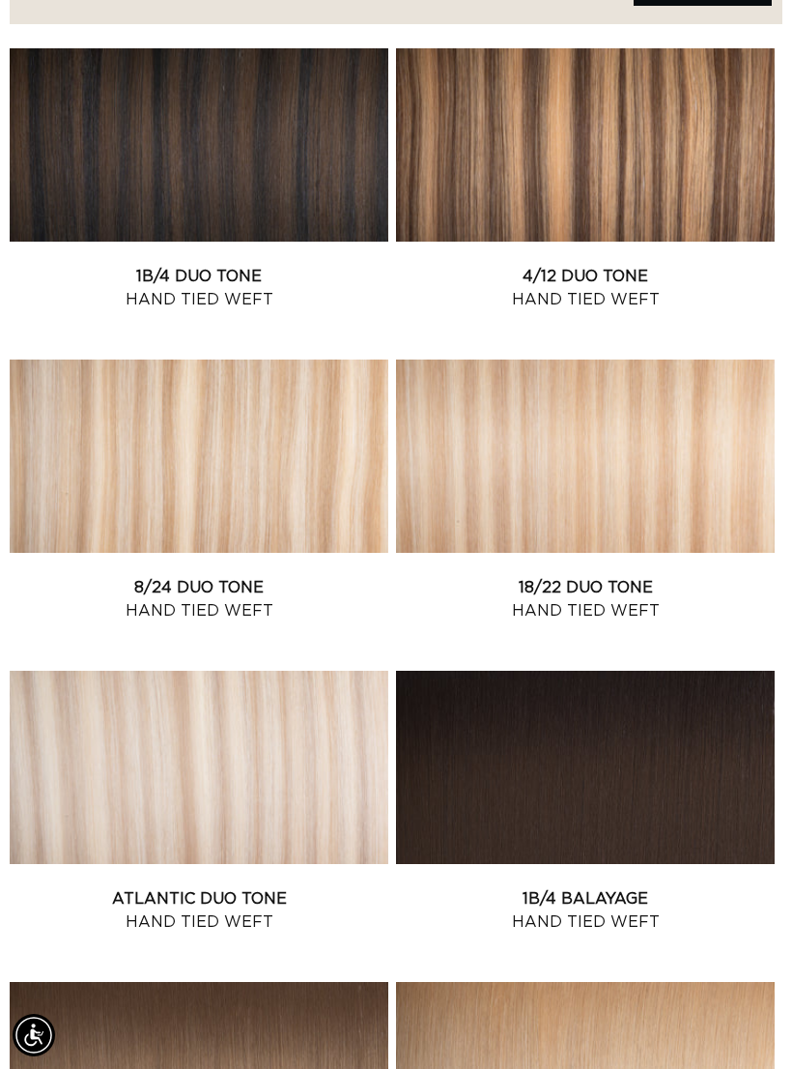
click at [263, 887] on link "Atlantic Duo Tone Hand Tied Weft" at bounding box center [199, 910] width 379 height 46
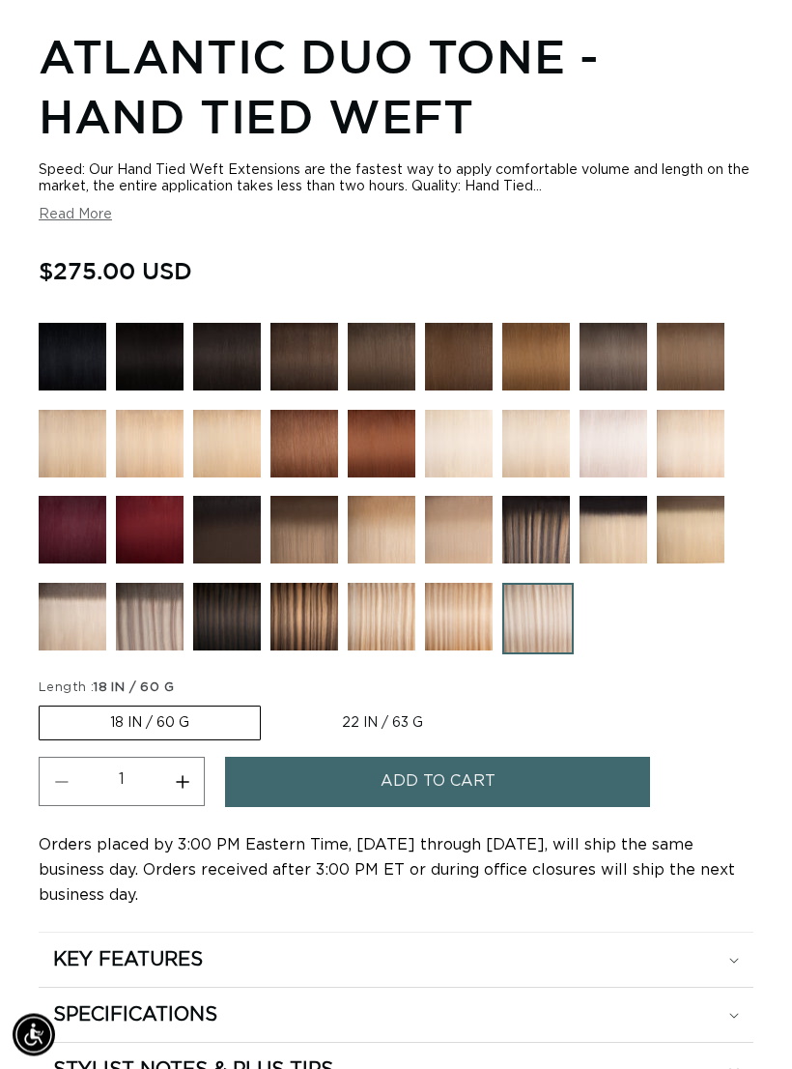
scroll to position [0, 690]
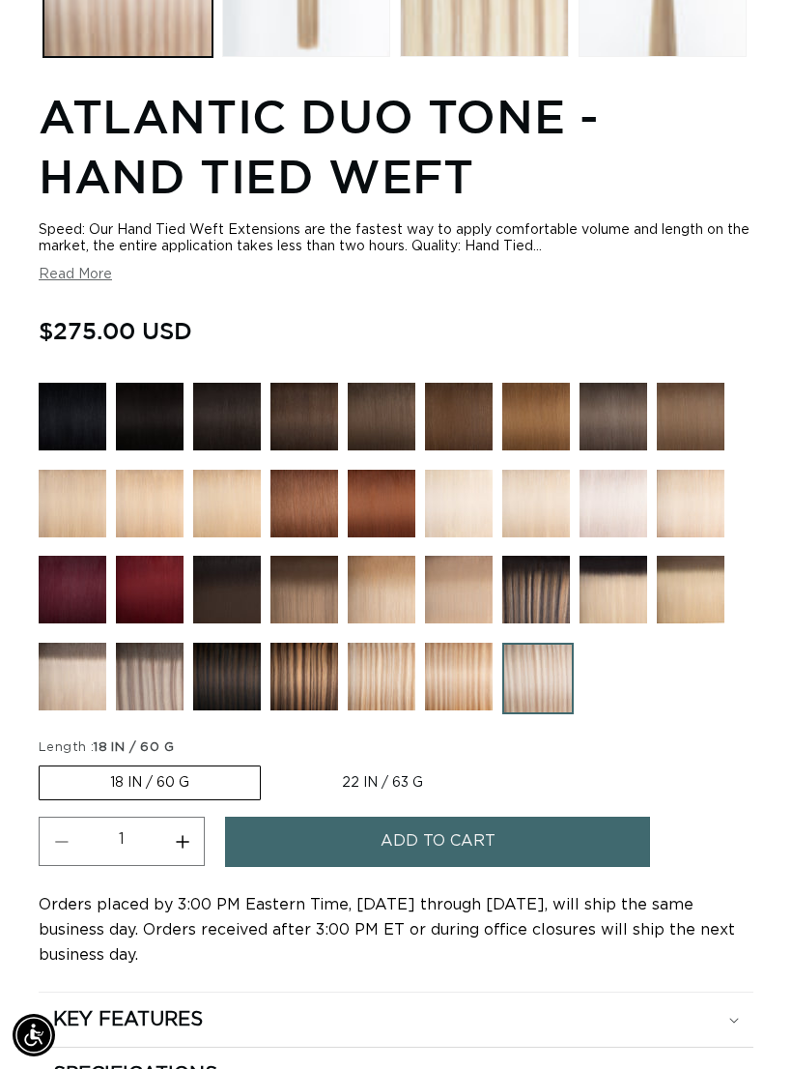
click at [180, 800] on label "18 IN / 60 G Variant sold out or unavailable" at bounding box center [150, 782] width 222 height 35
click at [44, 762] on input "18 IN / 60 G Variant sold out or unavailable" at bounding box center [43, 761] width 1 height 1
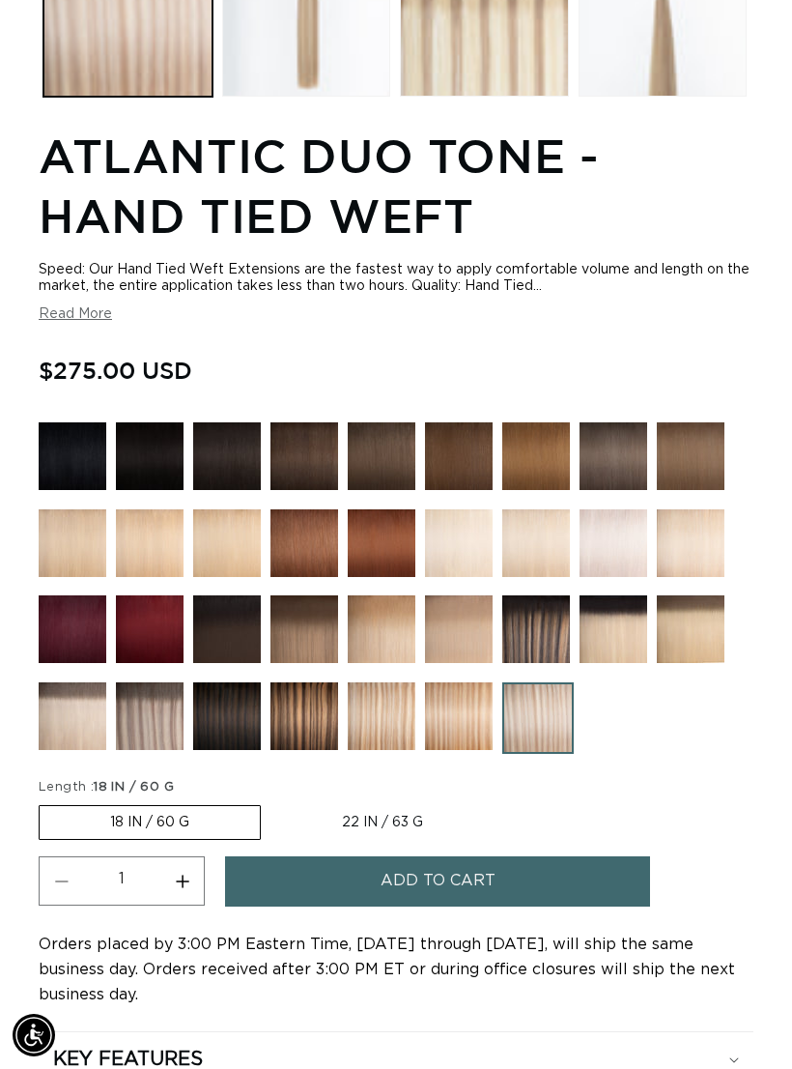
scroll to position [0, 1380]
click at [529, 901] on button "Add to cart" at bounding box center [437, 880] width 425 height 49
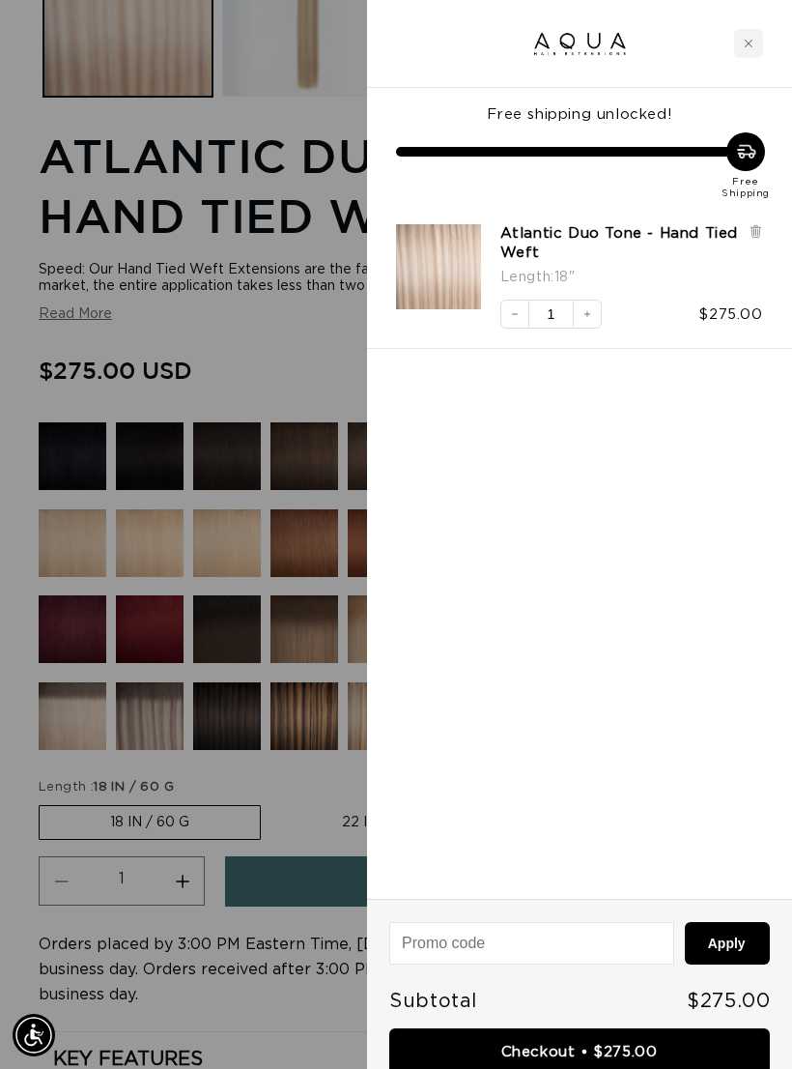
scroll to position [0, 0]
click at [598, 1042] on link "Checkout • $275.00" at bounding box center [579, 1052] width 381 height 49
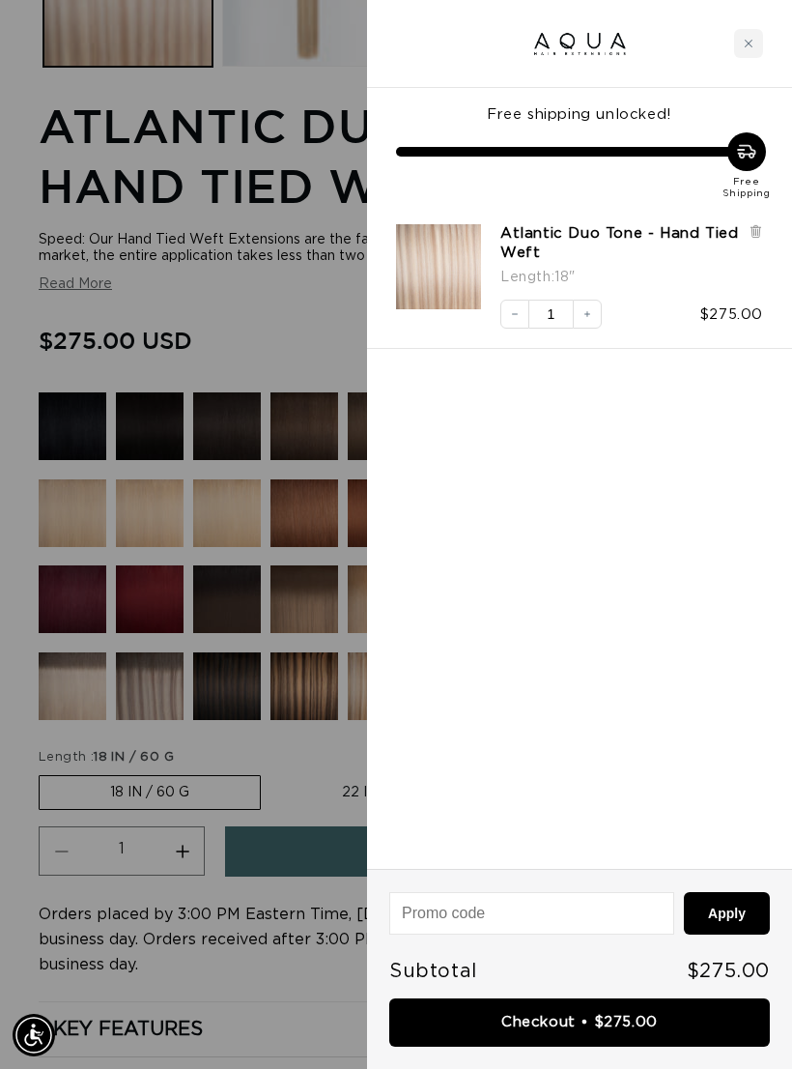
scroll to position [0, 690]
click at [585, 235] on link "Atlantic Duo Tone - Hand Tied Weft" at bounding box center [619, 243] width 239 height 39
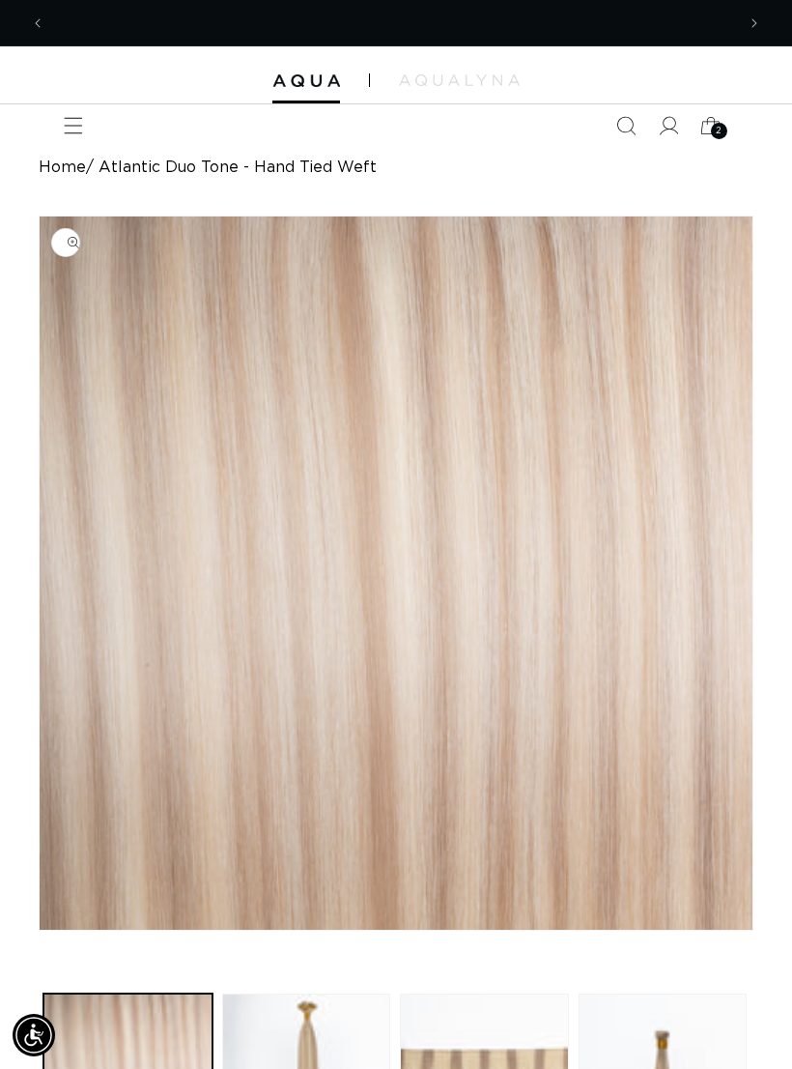
scroll to position [0, 690]
click at [68, 133] on icon "Menu" at bounding box center [74, 126] width 18 height 16
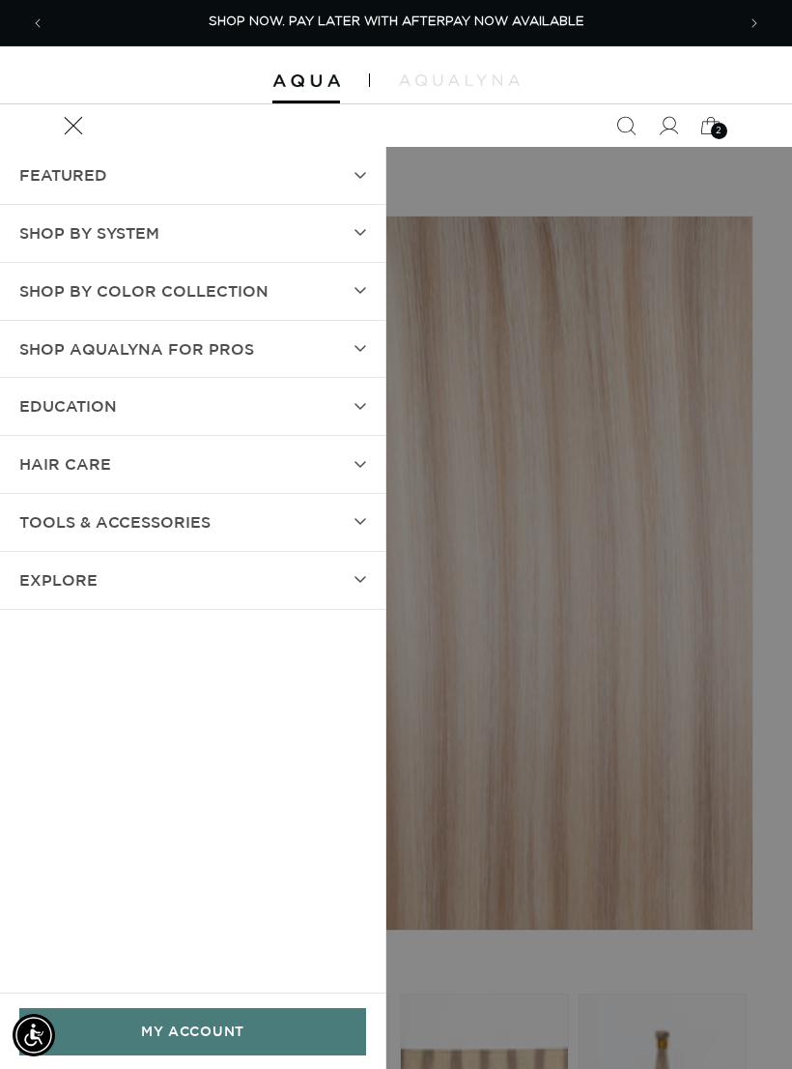
click at [347, 222] on summary "SHOP BY SYSTEM" at bounding box center [192, 233] width 385 height 57
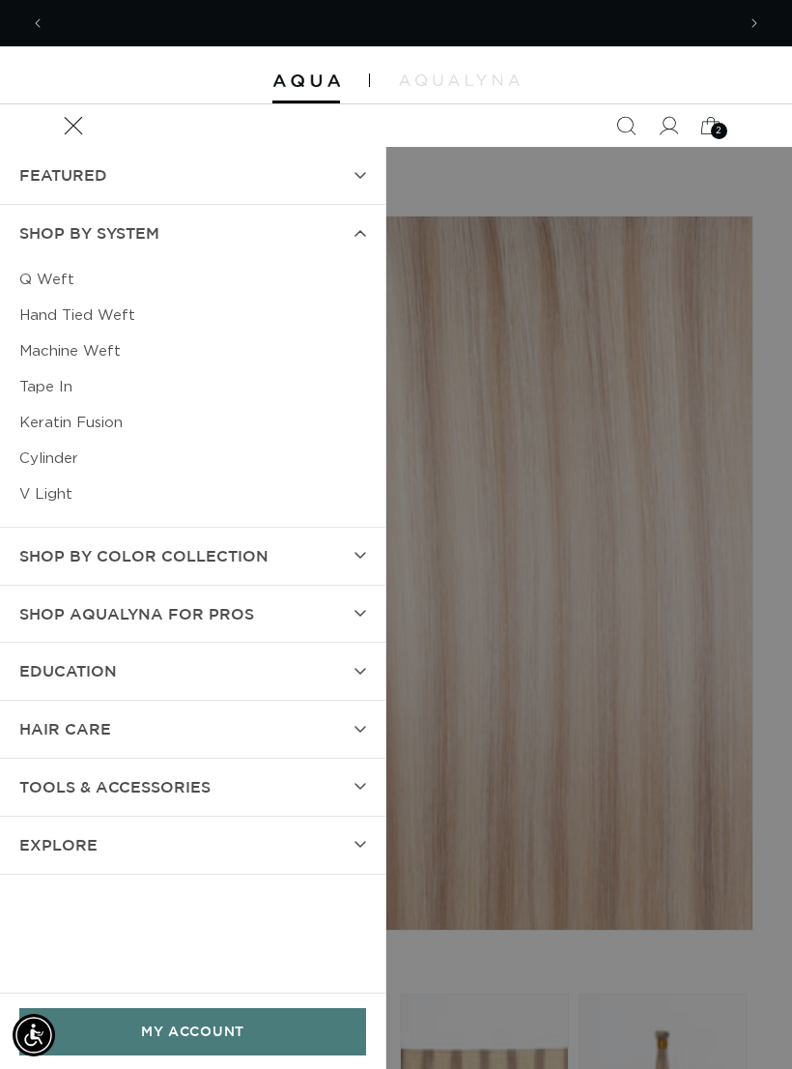
click at [47, 271] on link "Q Weft" at bounding box center [192, 280] width 347 height 36
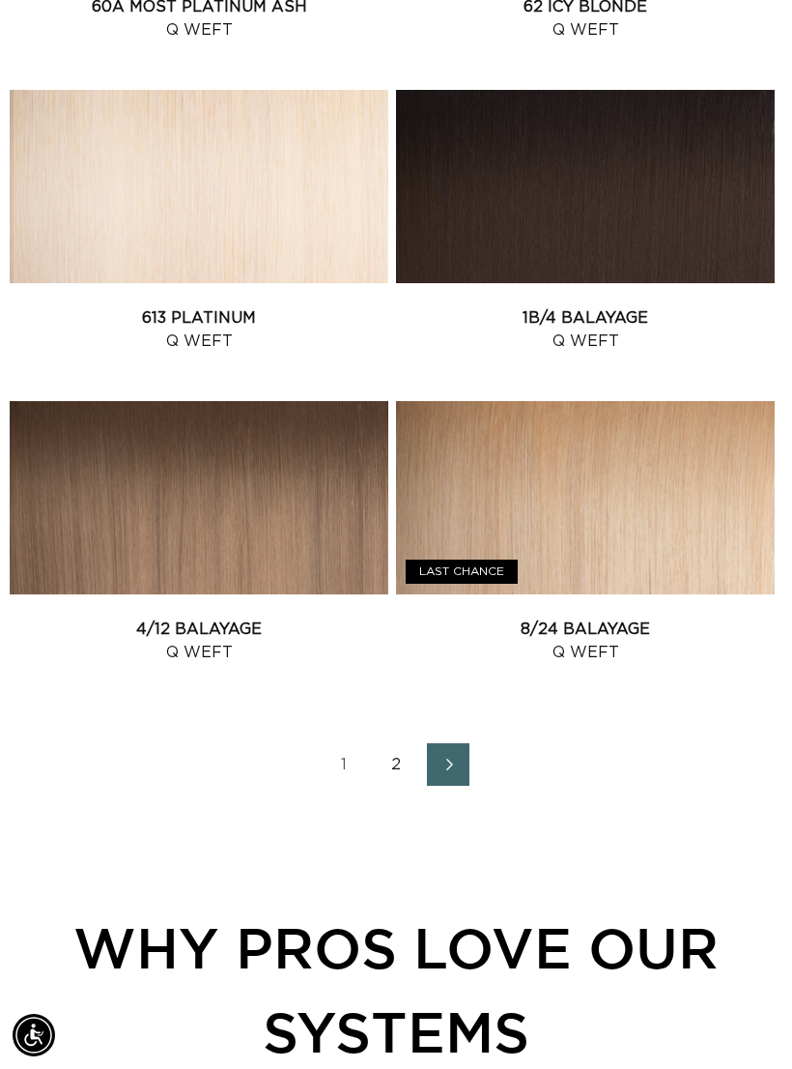
scroll to position [2977, 0]
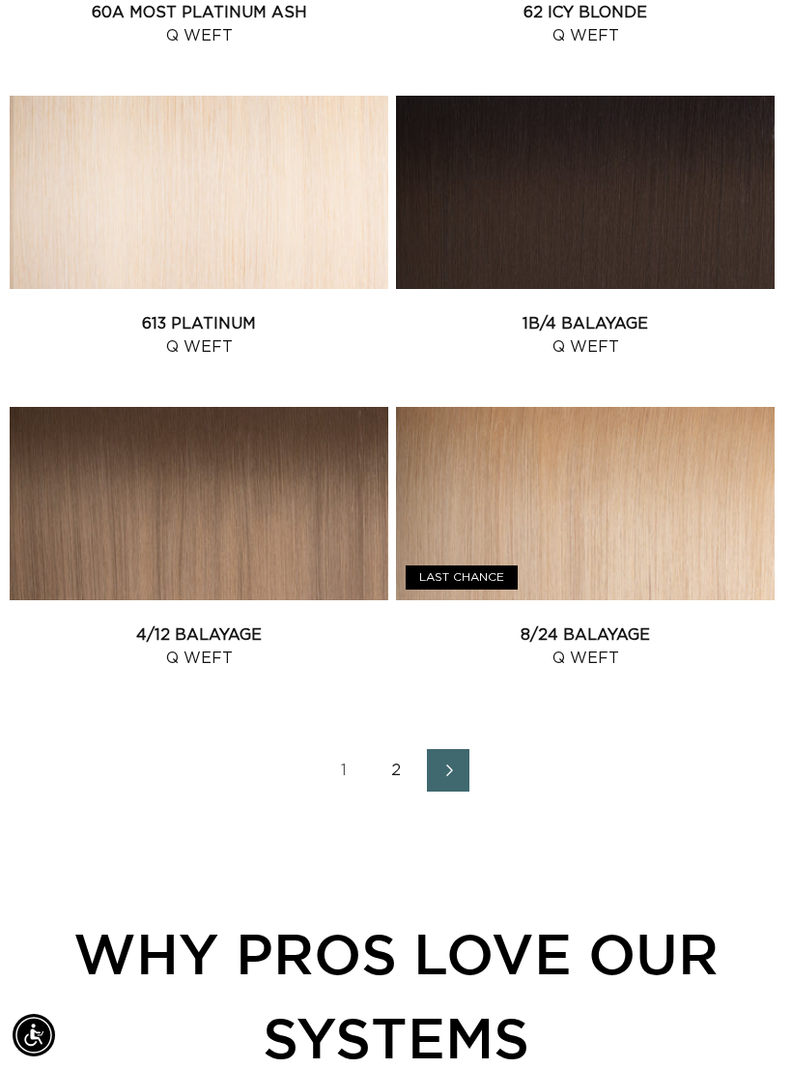
click at [446, 764] on icon "Next page" at bounding box center [449, 770] width 23 height 13
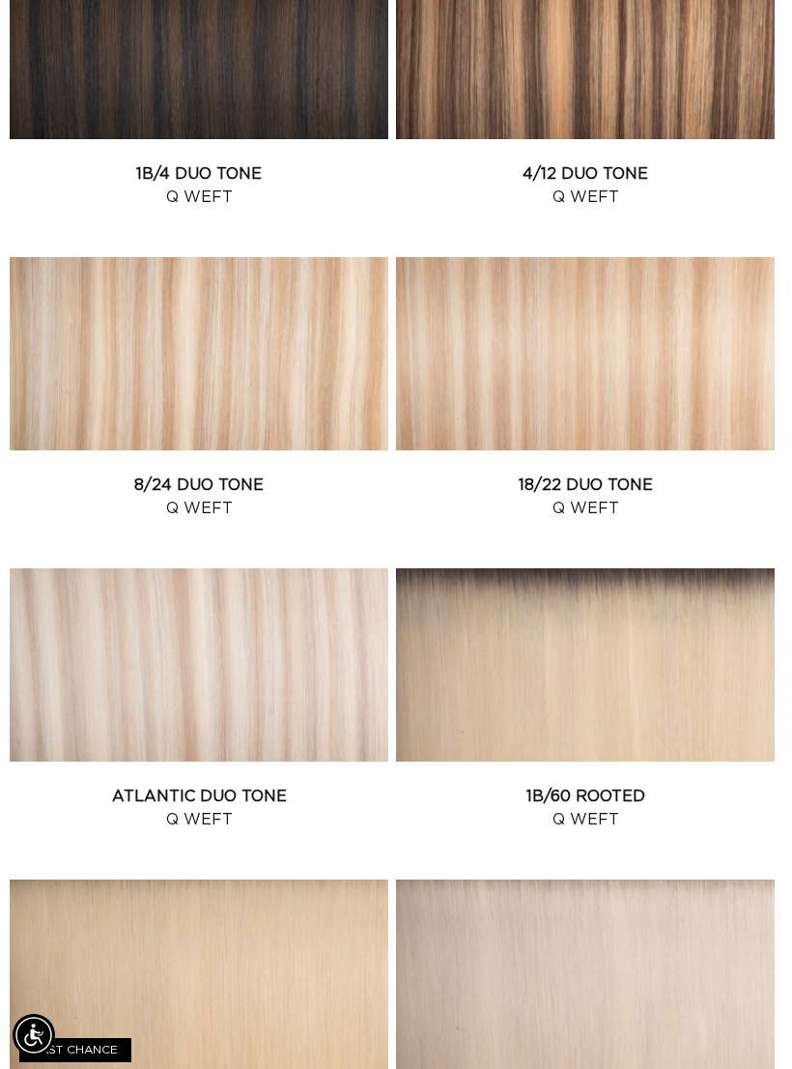
scroll to position [944, 0]
click at [309, 785] on link "Atlantic Duo Tone Q Weft" at bounding box center [199, 808] width 379 height 46
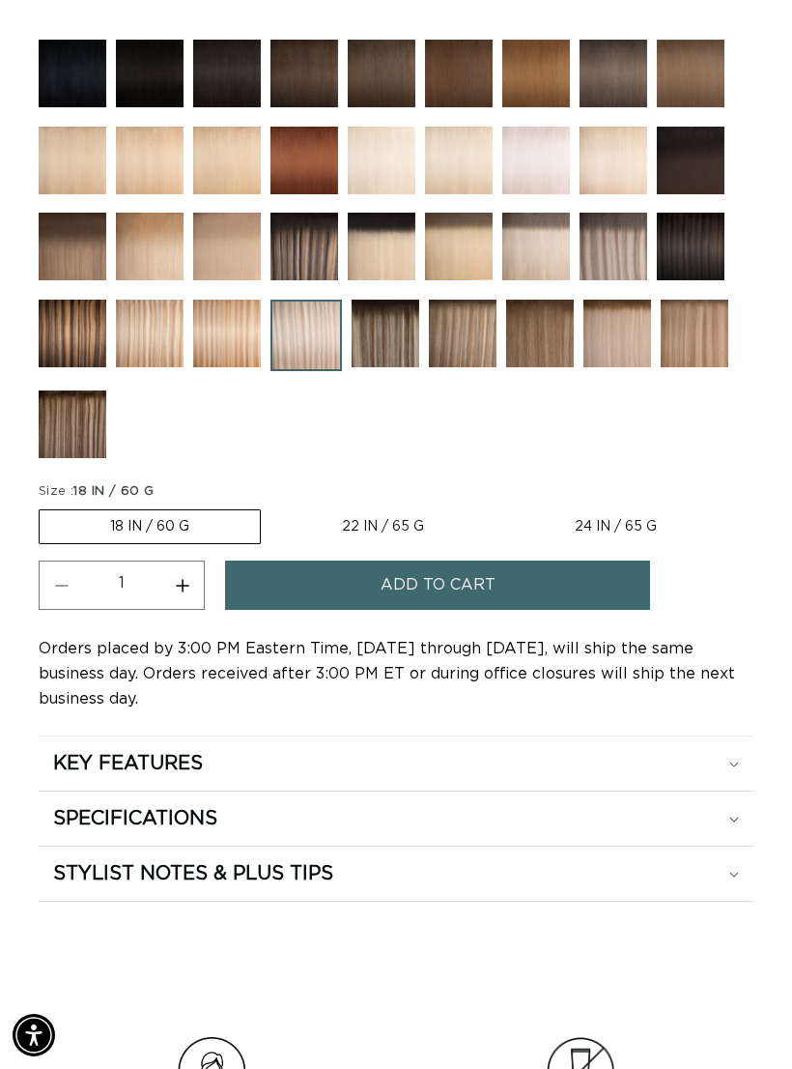
scroll to position [0, 690]
click at [568, 591] on button "Add to cart" at bounding box center [437, 584] width 425 height 49
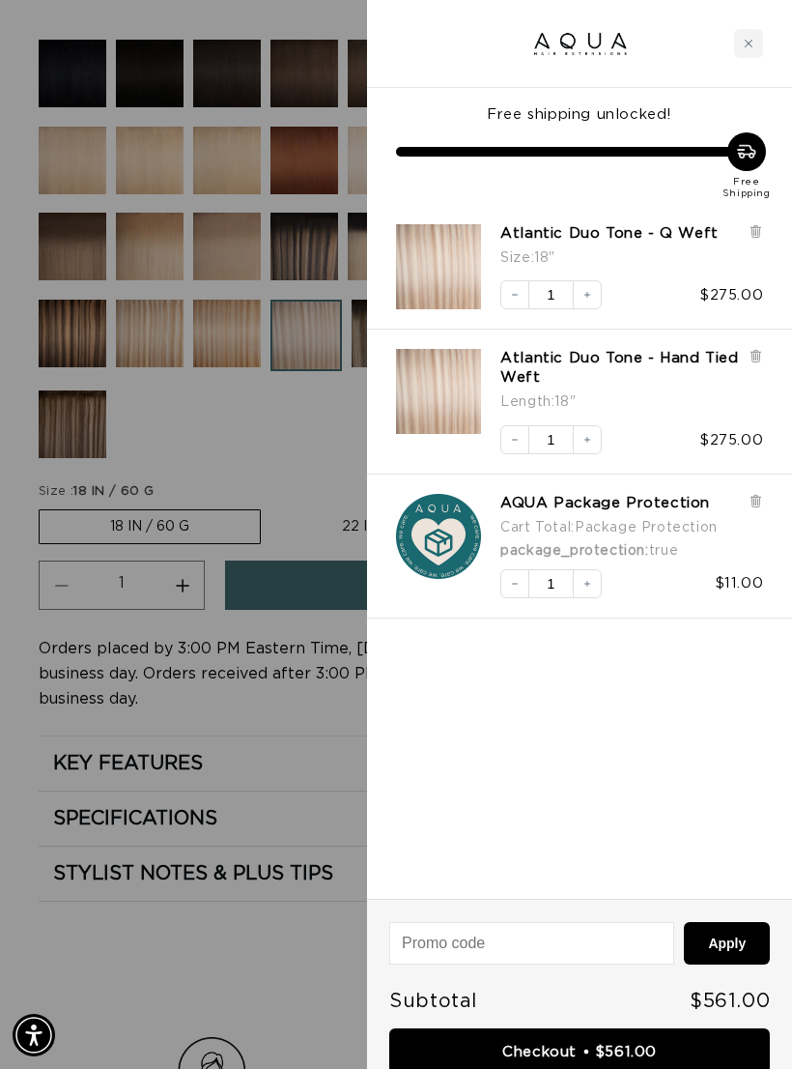
scroll to position [0, 1380]
click at [737, 360] on link "Atlantic Duo Tone - Hand Tied Weft" at bounding box center [619, 368] width 239 height 39
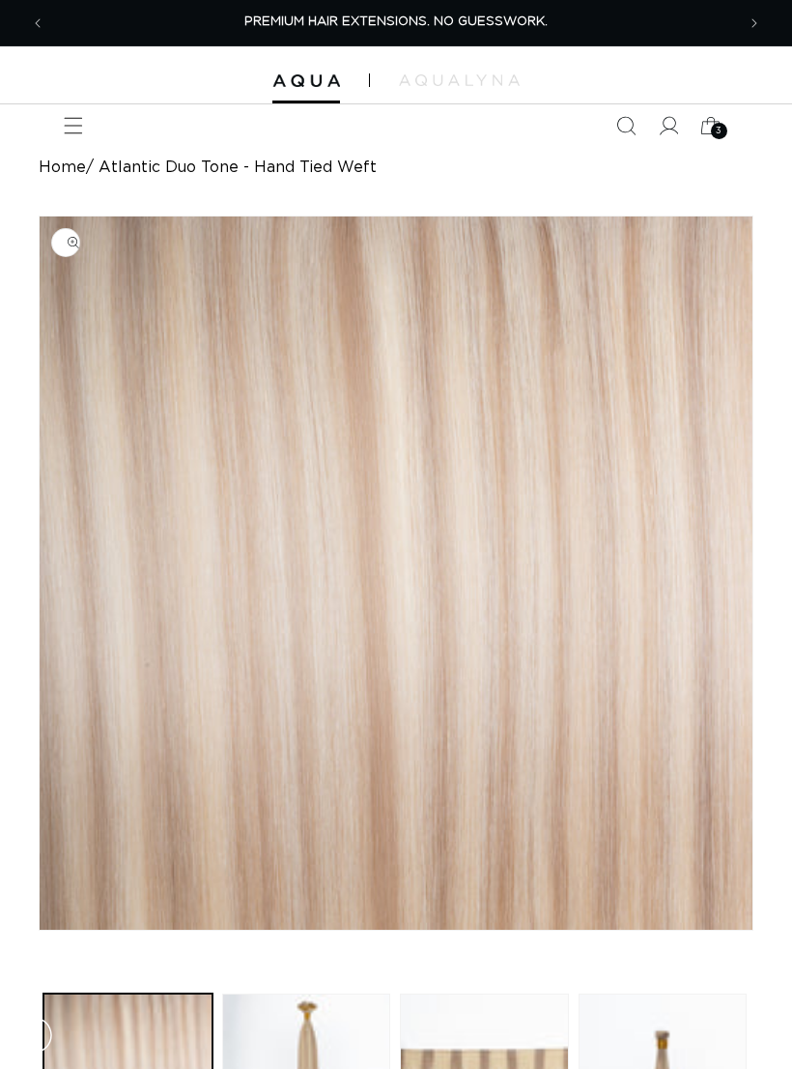
click at [708, 132] on icon at bounding box center [711, 125] width 43 height 43
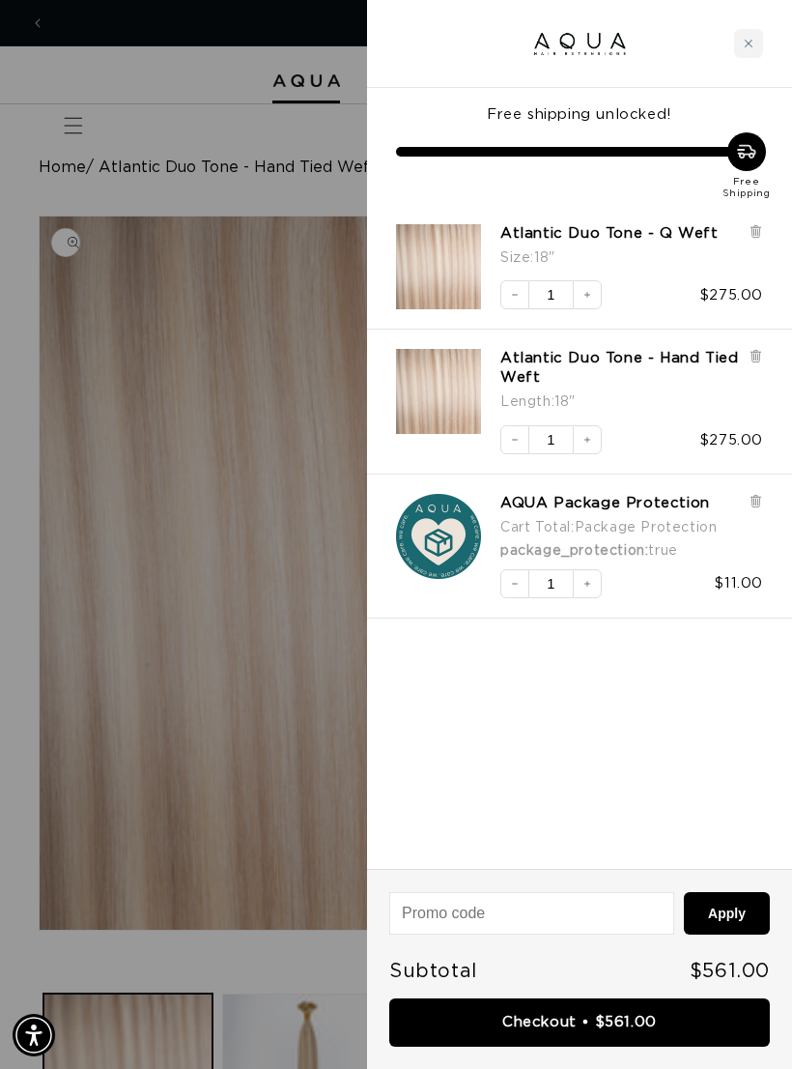
scroll to position [0, 690]
click at [756, 364] on div at bounding box center [756, 382] width 14 height 67
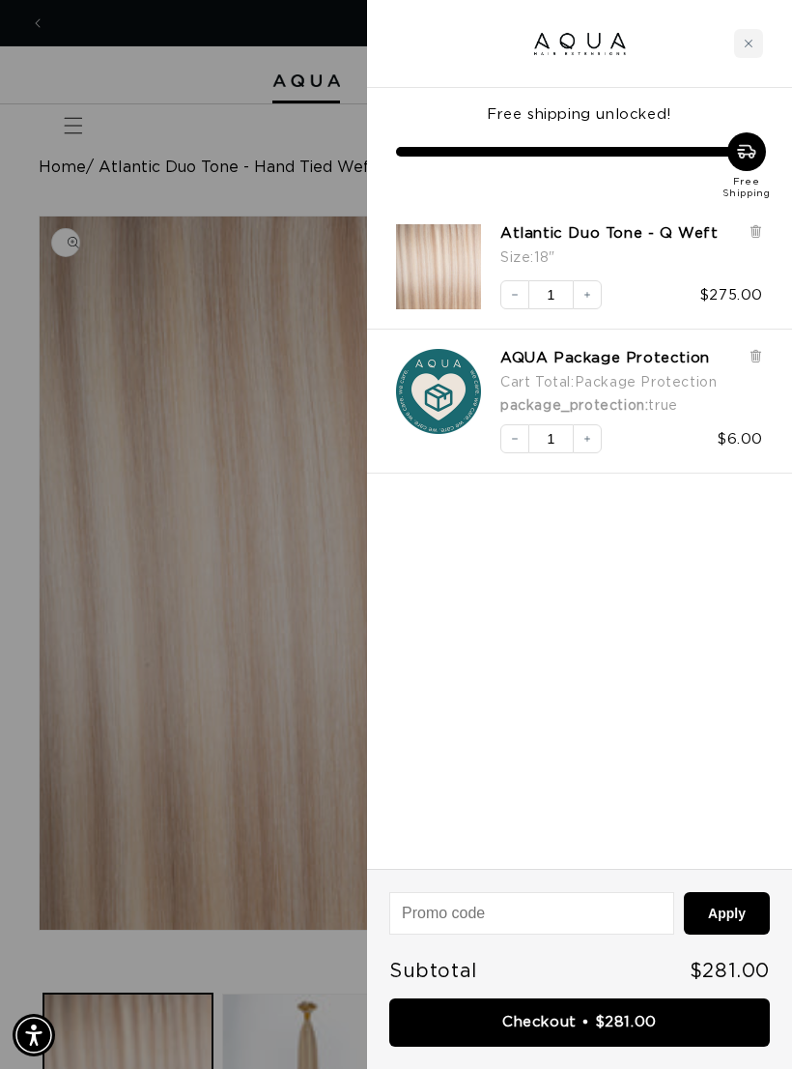
scroll to position [0, 1380]
click at [646, 1017] on link "Checkout • $281.00" at bounding box center [579, 1022] width 381 height 49
